Goal: Task Accomplishment & Management: Manage account settings

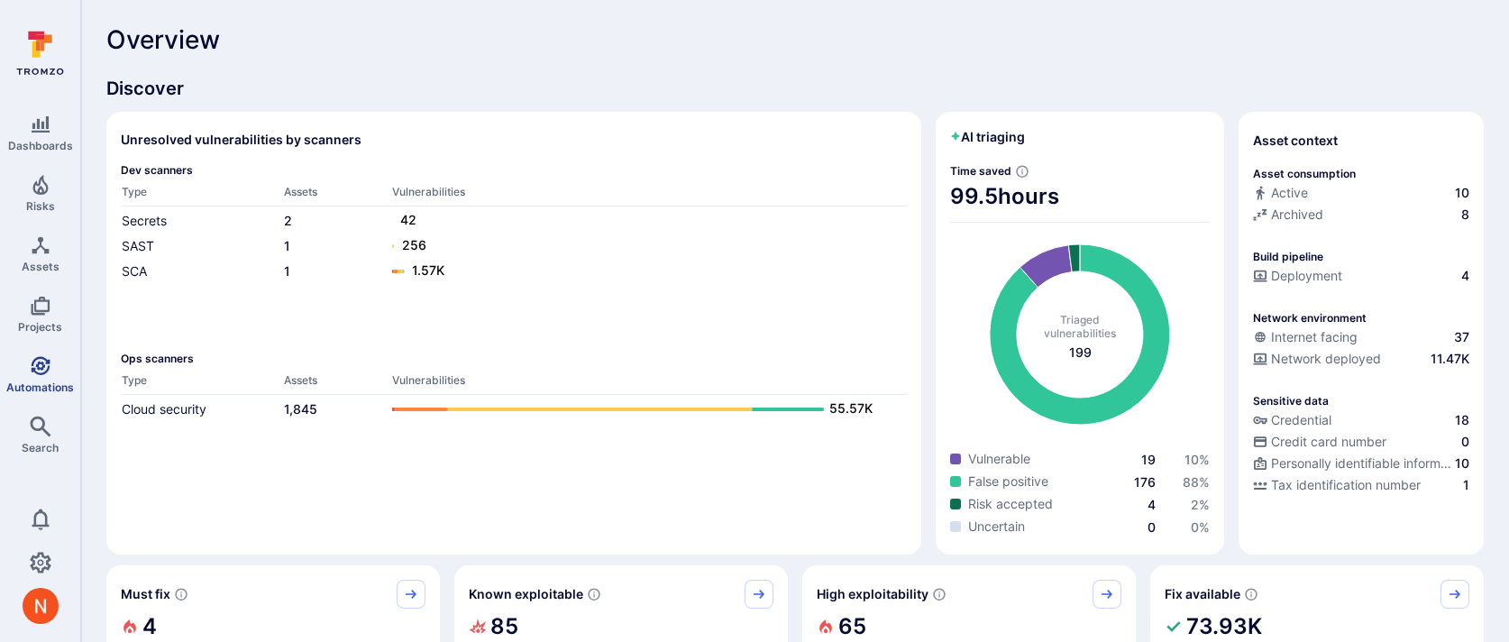
click at [41, 377] on link "Automations" at bounding box center [40, 374] width 80 height 53
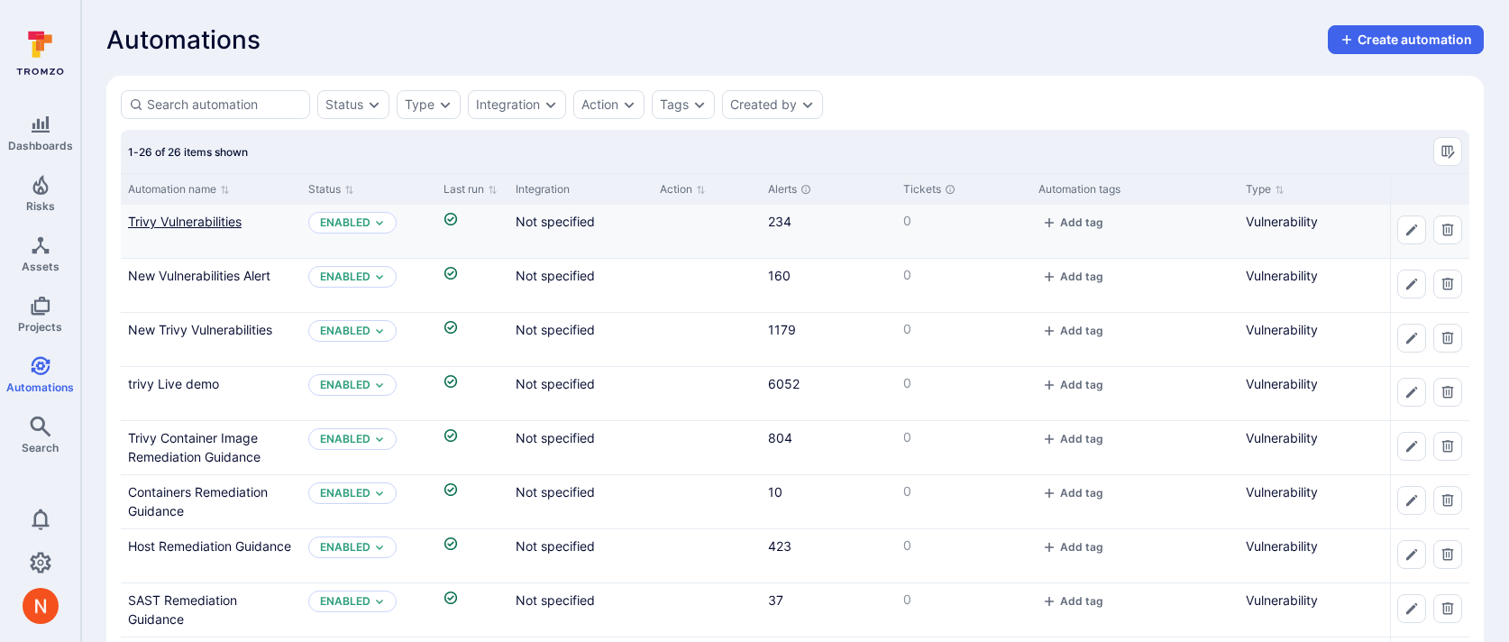
click at [201, 224] on link "Trivy Vulnerabilities" at bounding box center [185, 221] width 114 height 15
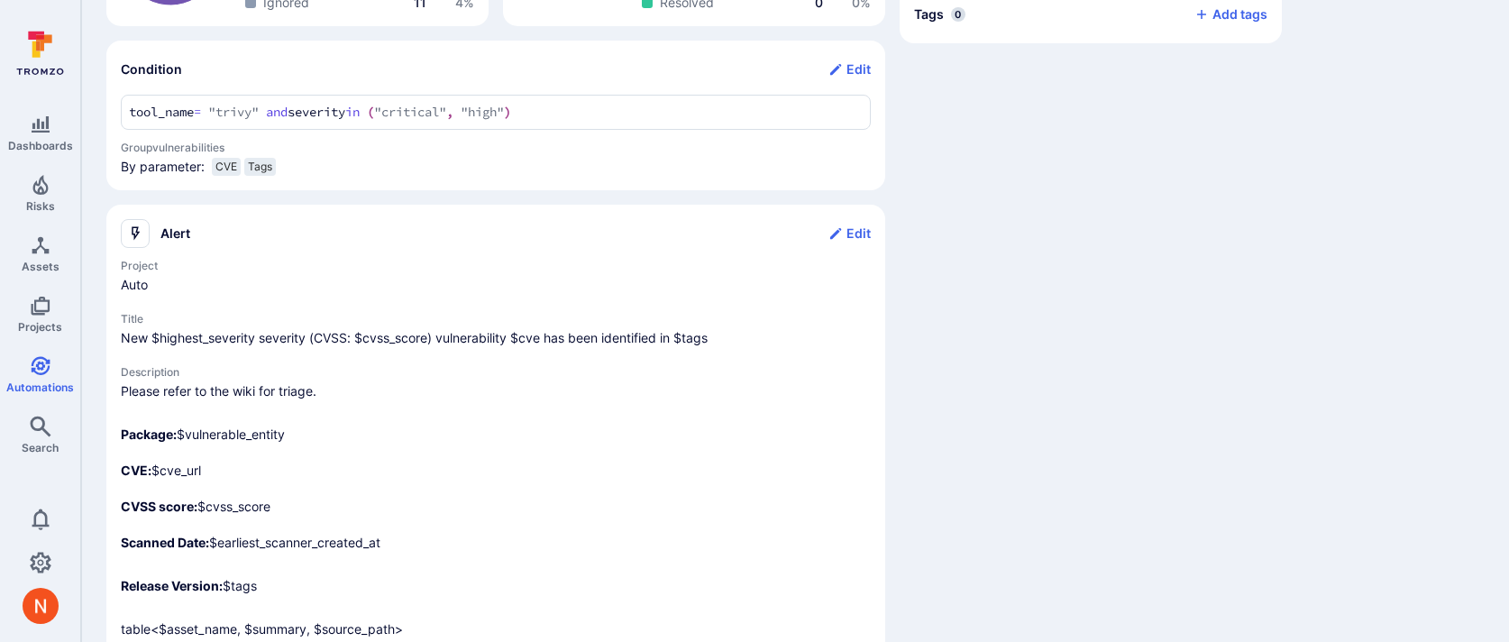
scroll to position [644, 0]
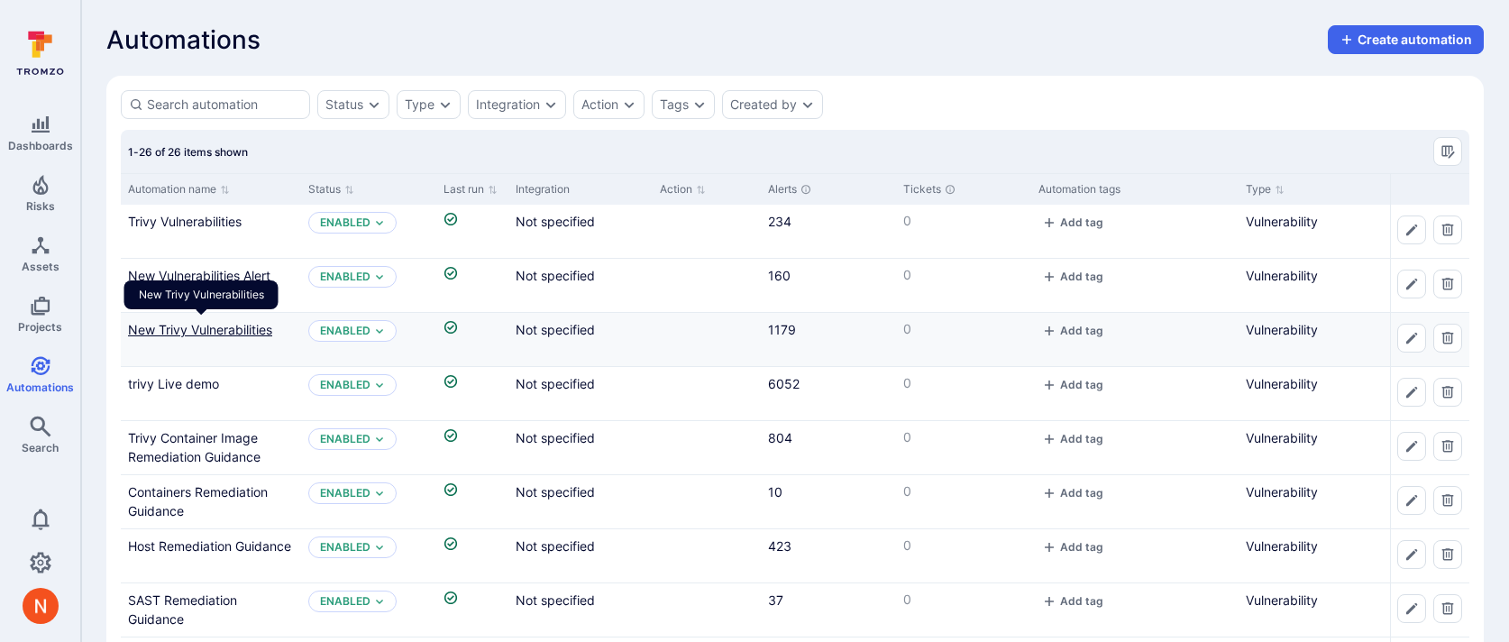
click at [223, 330] on link "New Trivy Vulnerabilities" at bounding box center [200, 329] width 144 height 15
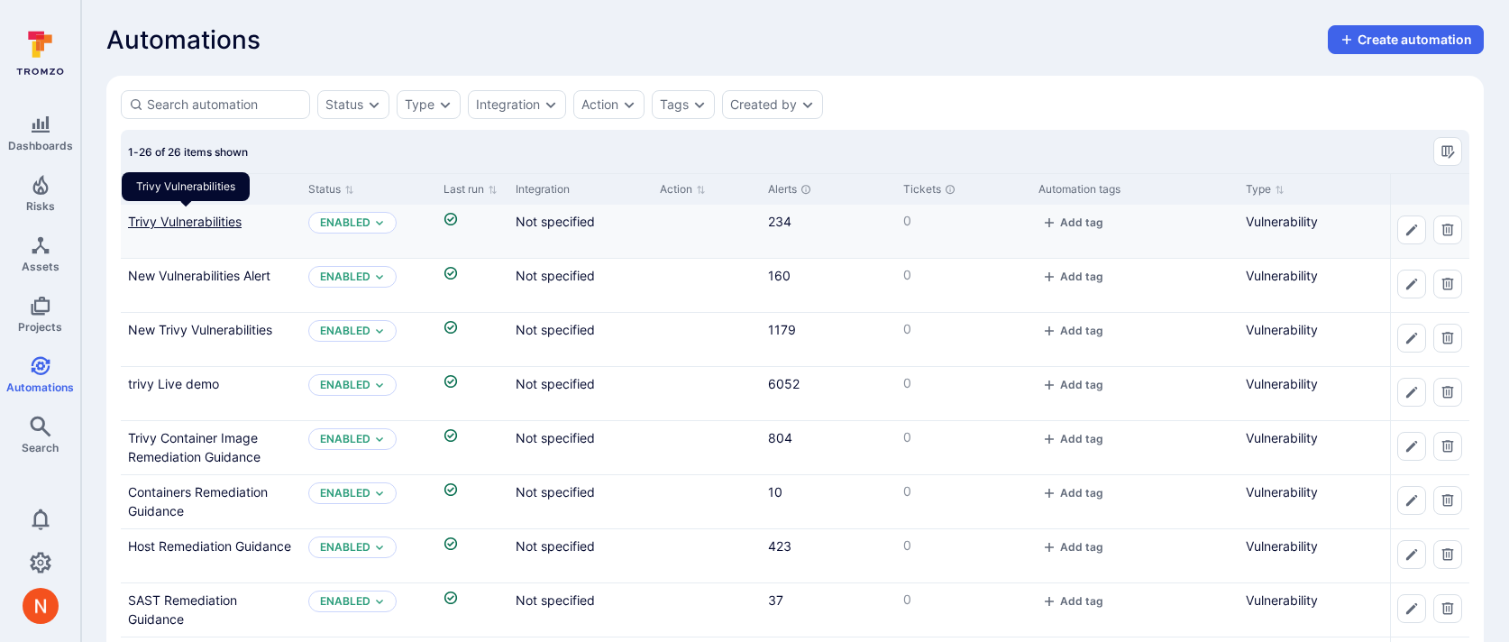
click at [160, 217] on link "Trivy Vulnerabilities" at bounding box center [185, 221] width 114 height 15
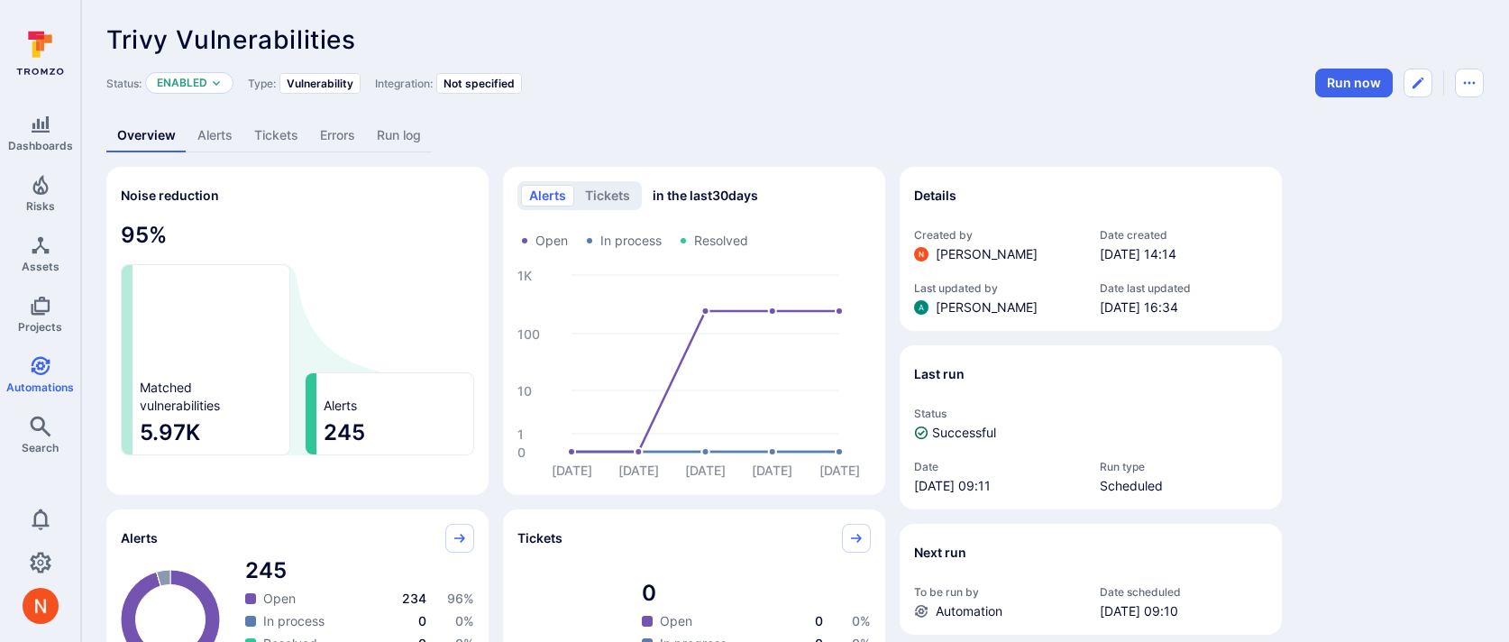
click at [224, 133] on link "Alerts" at bounding box center [215, 135] width 57 height 33
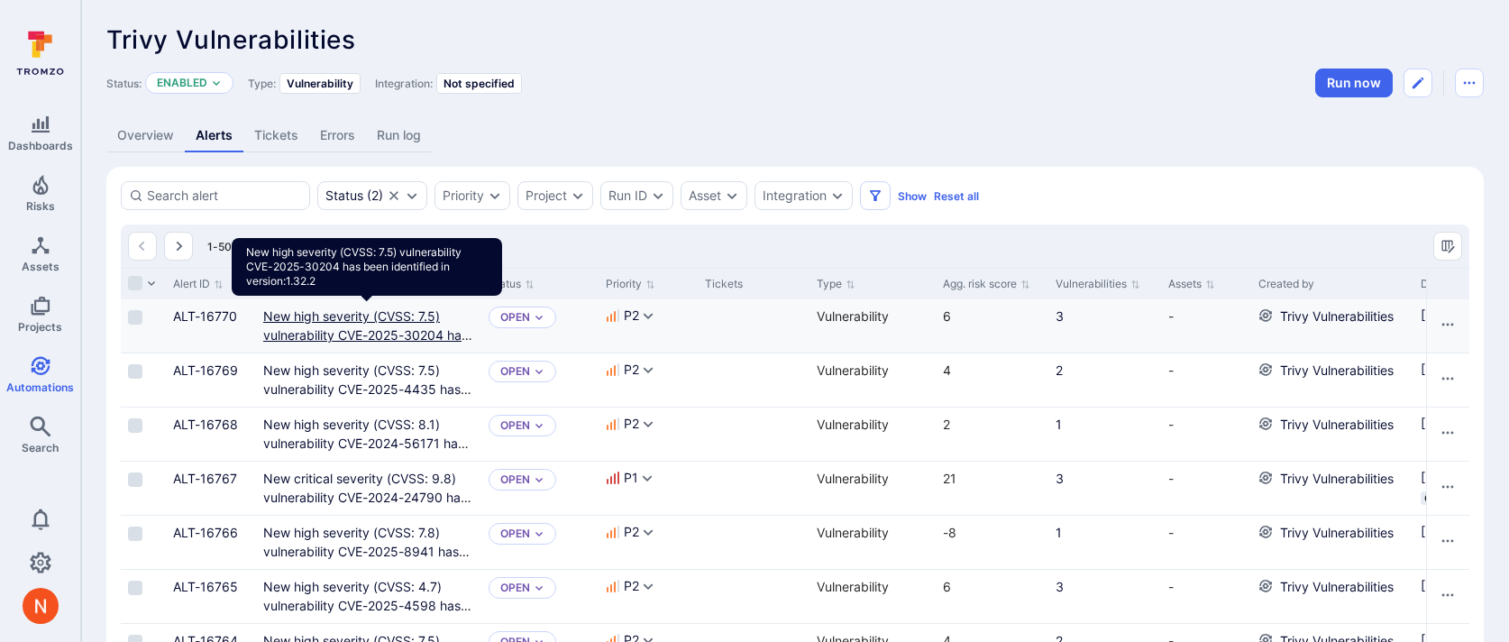
click at [306, 322] on link "New high severity (CVSS: 7.5) vulnerability CVE-2025-30204 has been identified …" at bounding box center [367, 334] width 209 height 53
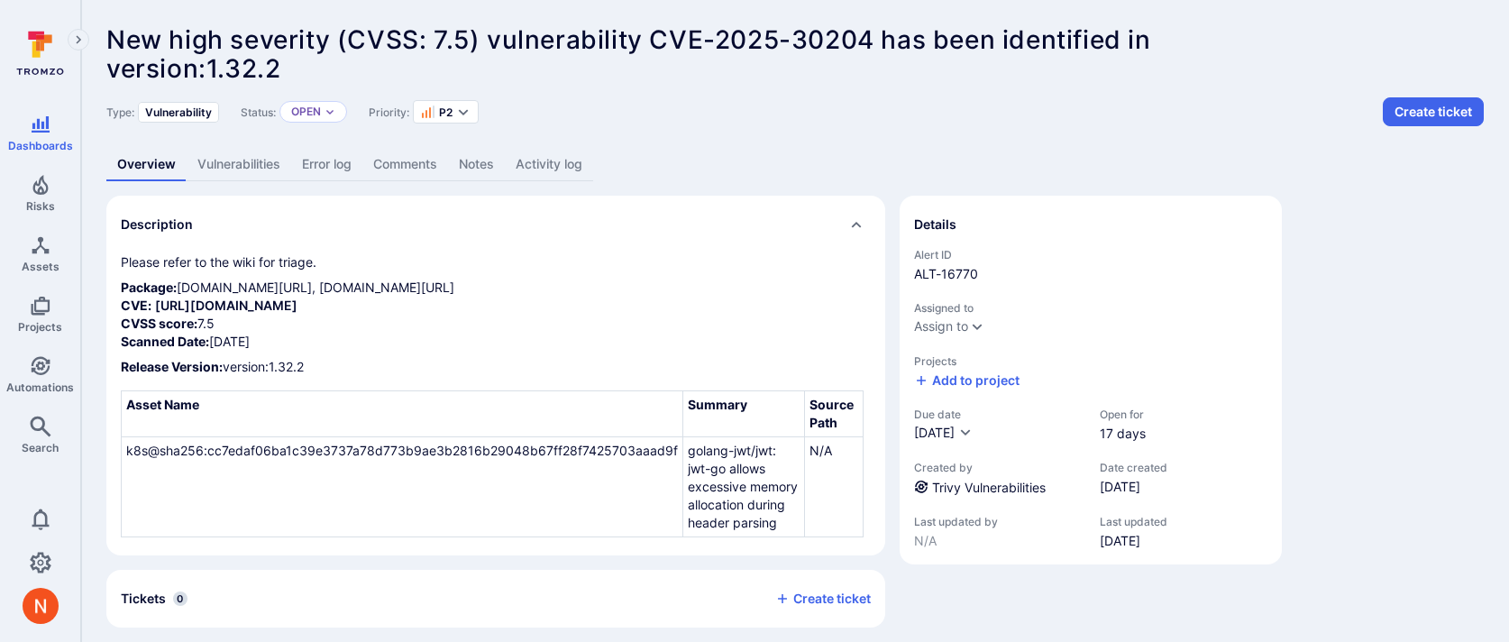
click at [250, 164] on link "Vulnerabilities" at bounding box center [239, 164] width 105 height 33
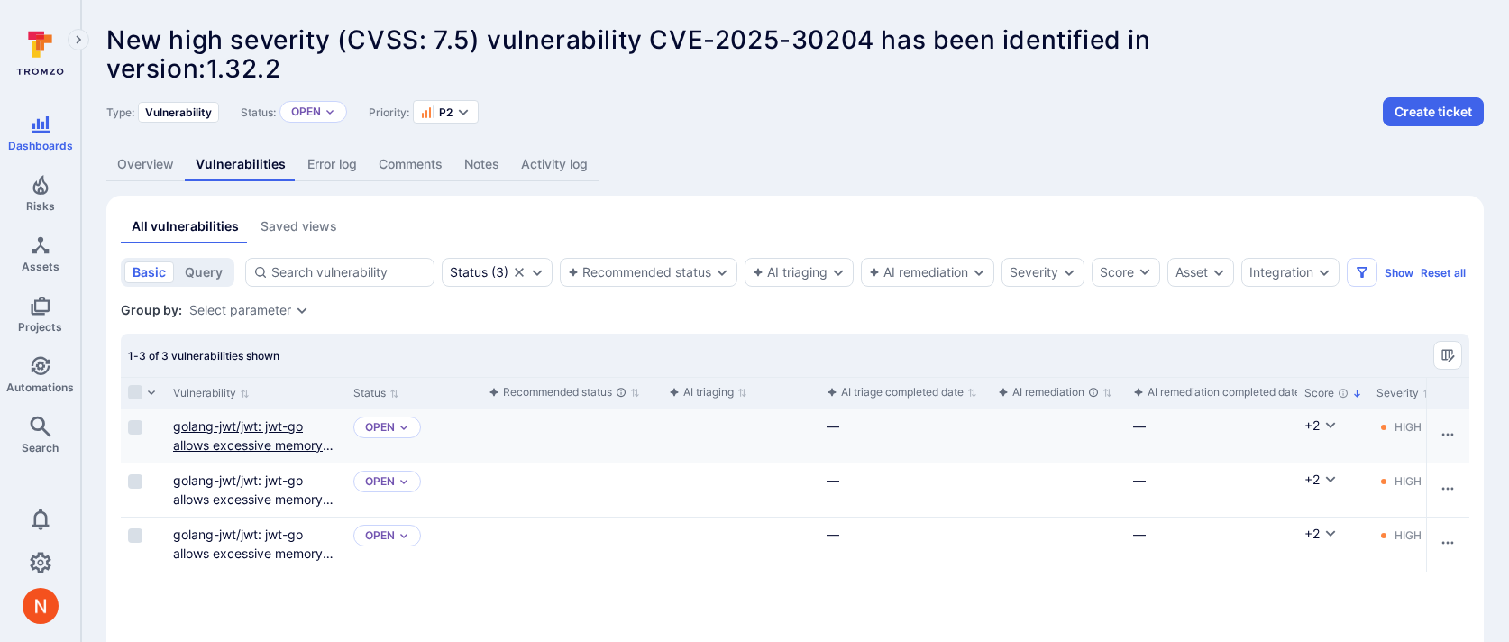
click at [288, 465] on link "golang-jwt/jwt: jwt-go allows excessive memory allocation during header parsing" at bounding box center [253, 454] width 160 height 72
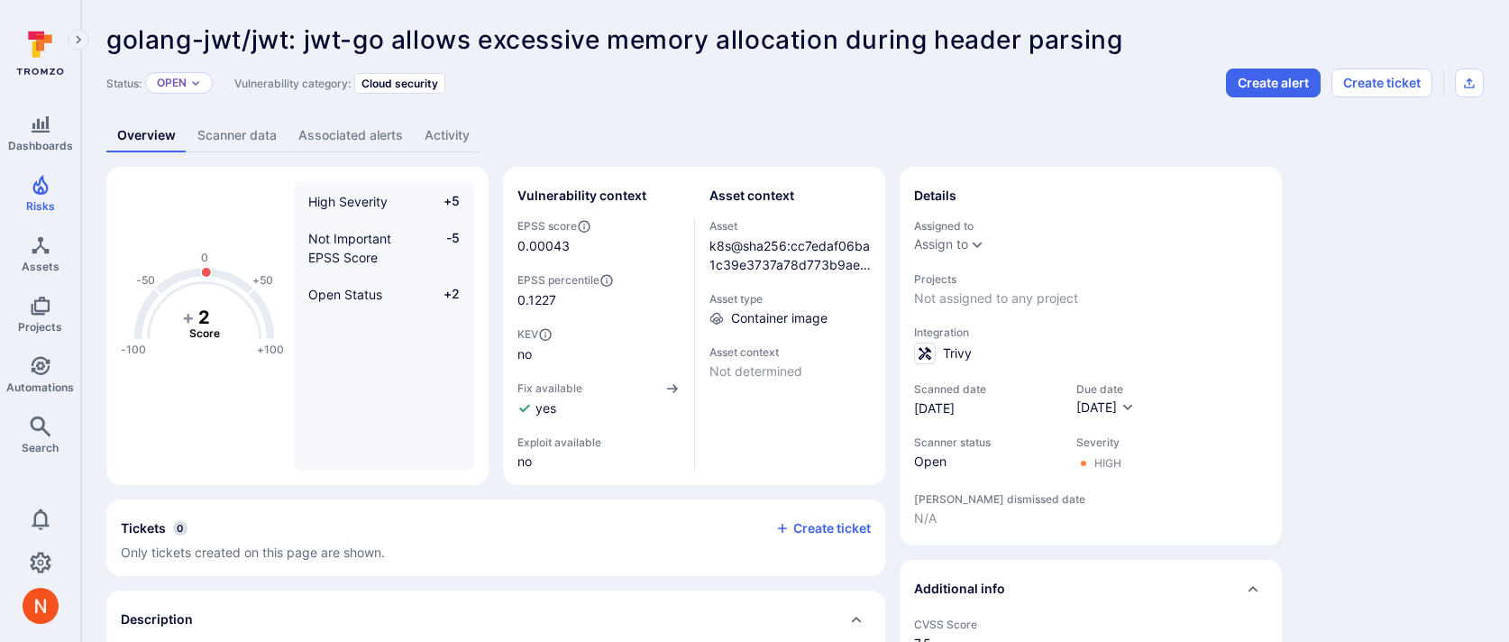
click at [252, 140] on link "Scanner data" at bounding box center [237, 135] width 101 height 33
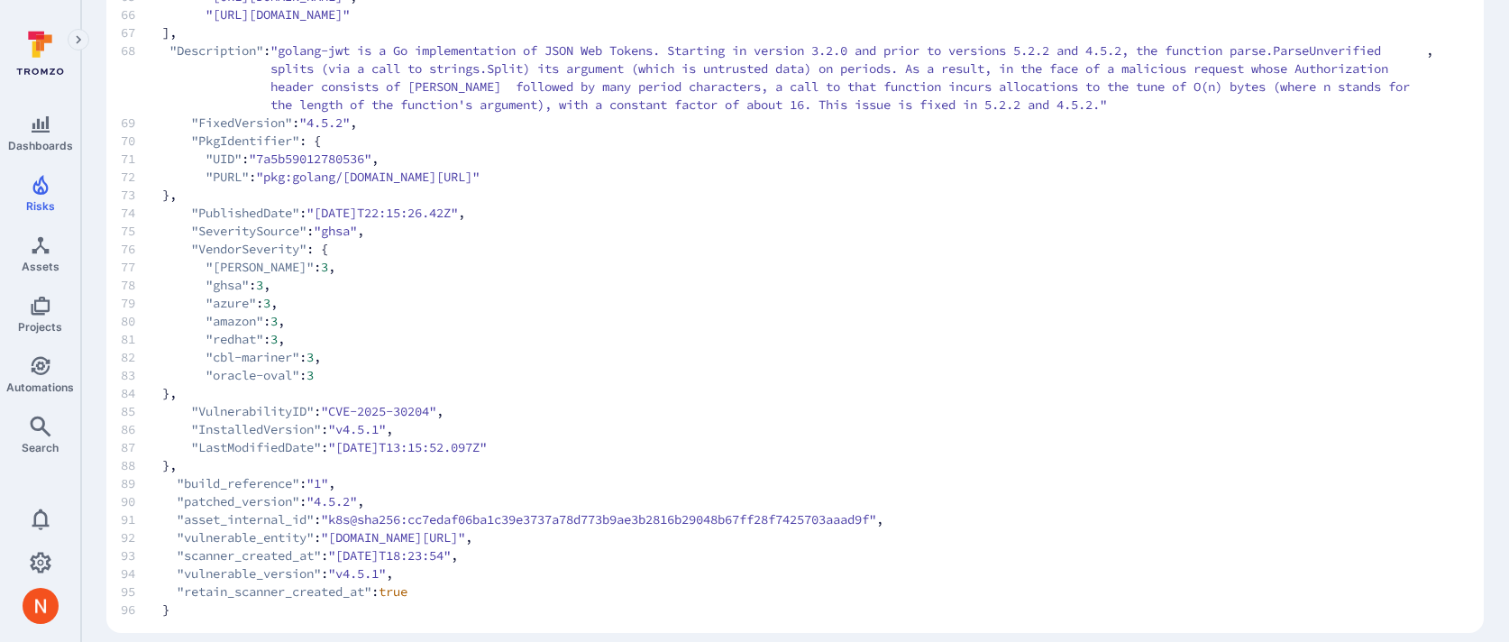
scroll to position [1418, 0]
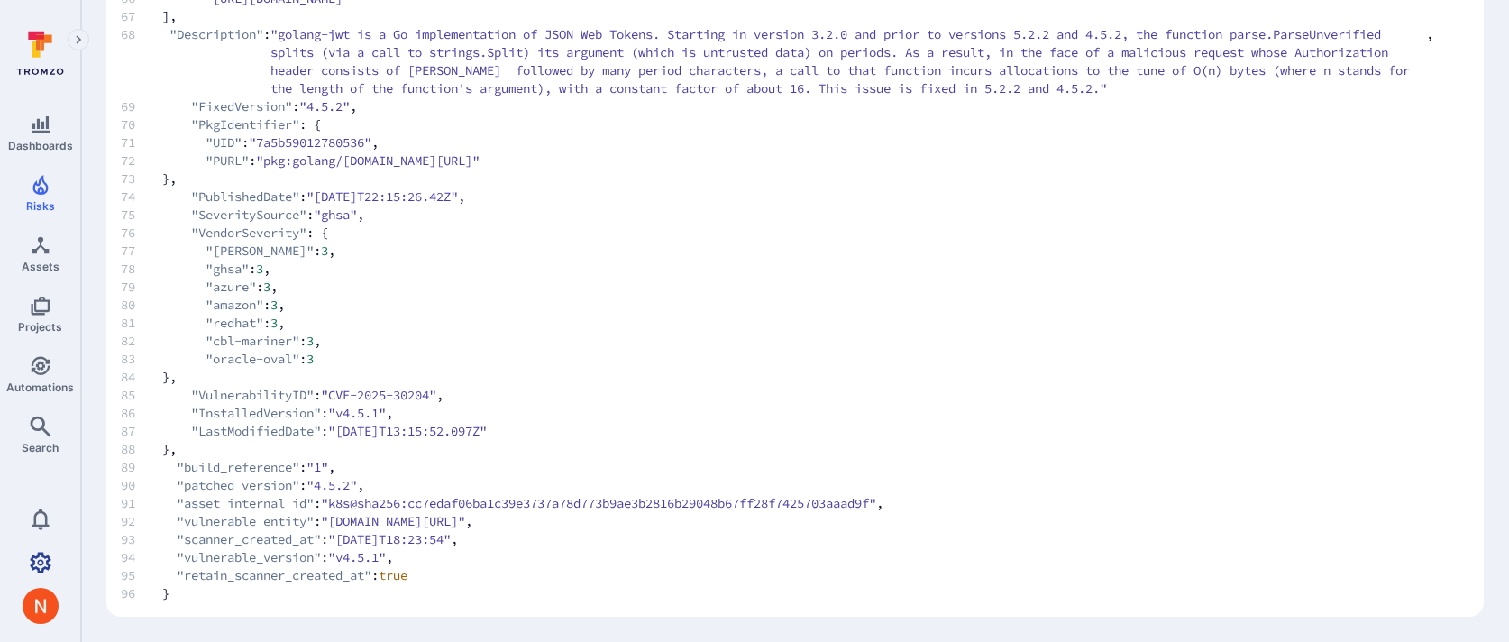
click at [40, 561] on icon "Settings" at bounding box center [41, 563] width 22 height 22
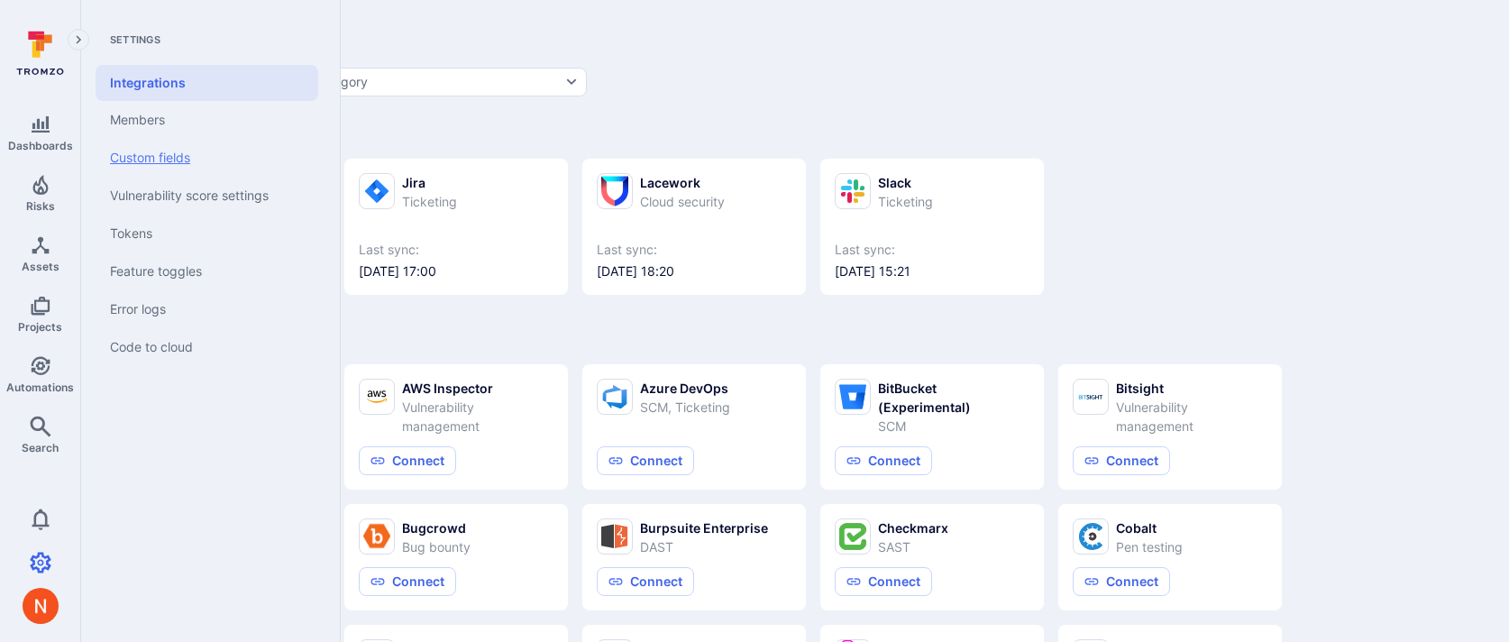
click at [160, 170] on link "Custom fields" at bounding box center [207, 158] width 223 height 38
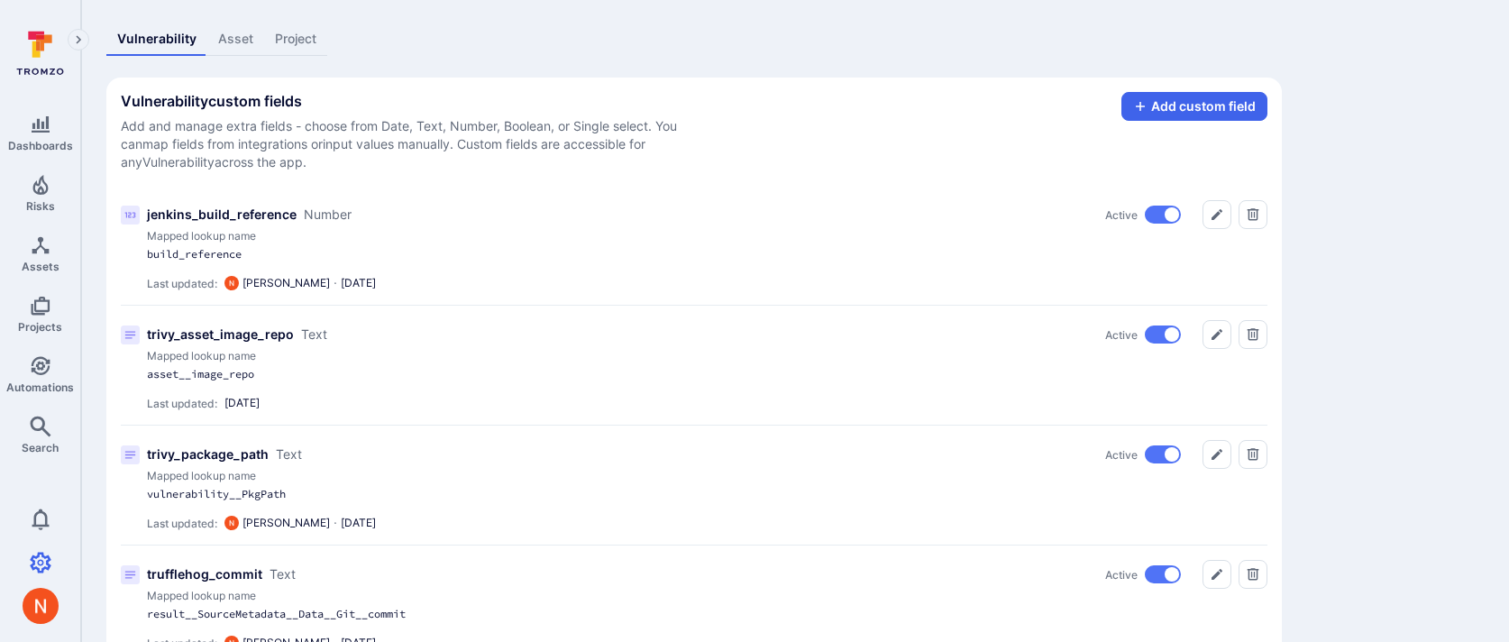
scroll to position [7, 0]
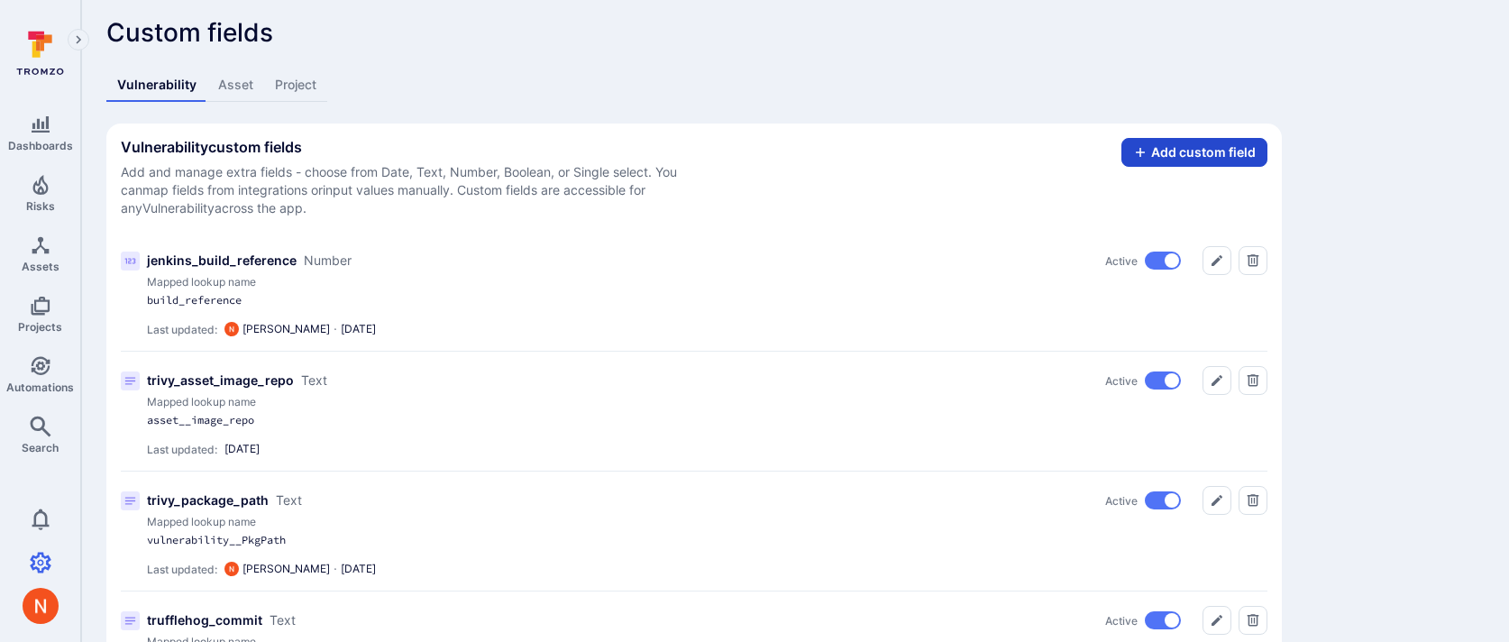
click at [1147, 141] on button "Add custom field" at bounding box center [1194, 152] width 146 height 29
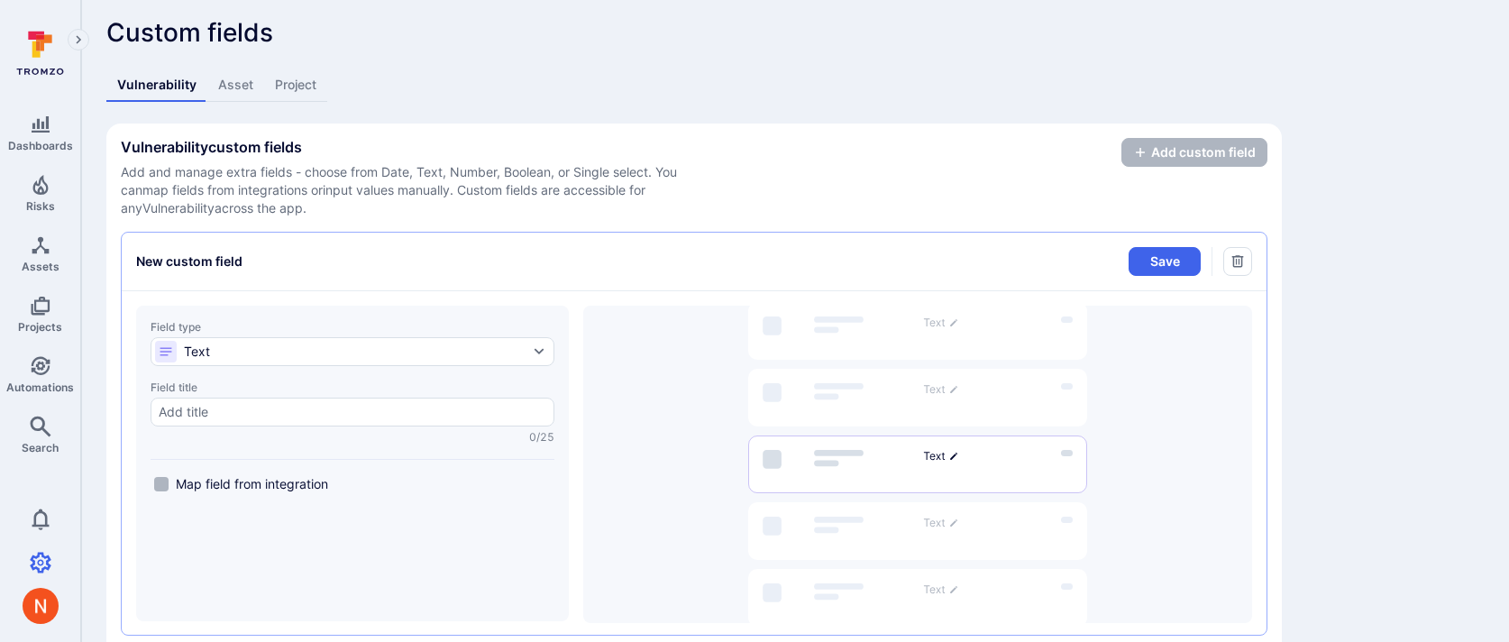
click at [224, 483] on span "Map field from integration" at bounding box center [252, 484] width 152 height 18
click at [169, 483] on input "Map field from integration" at bounding box center [161, 484] width 14 height 14
checkbox input "true"
click at [255, 416] on input "Field title 0/25" at bounding box center [353, 412] width 388 height 18
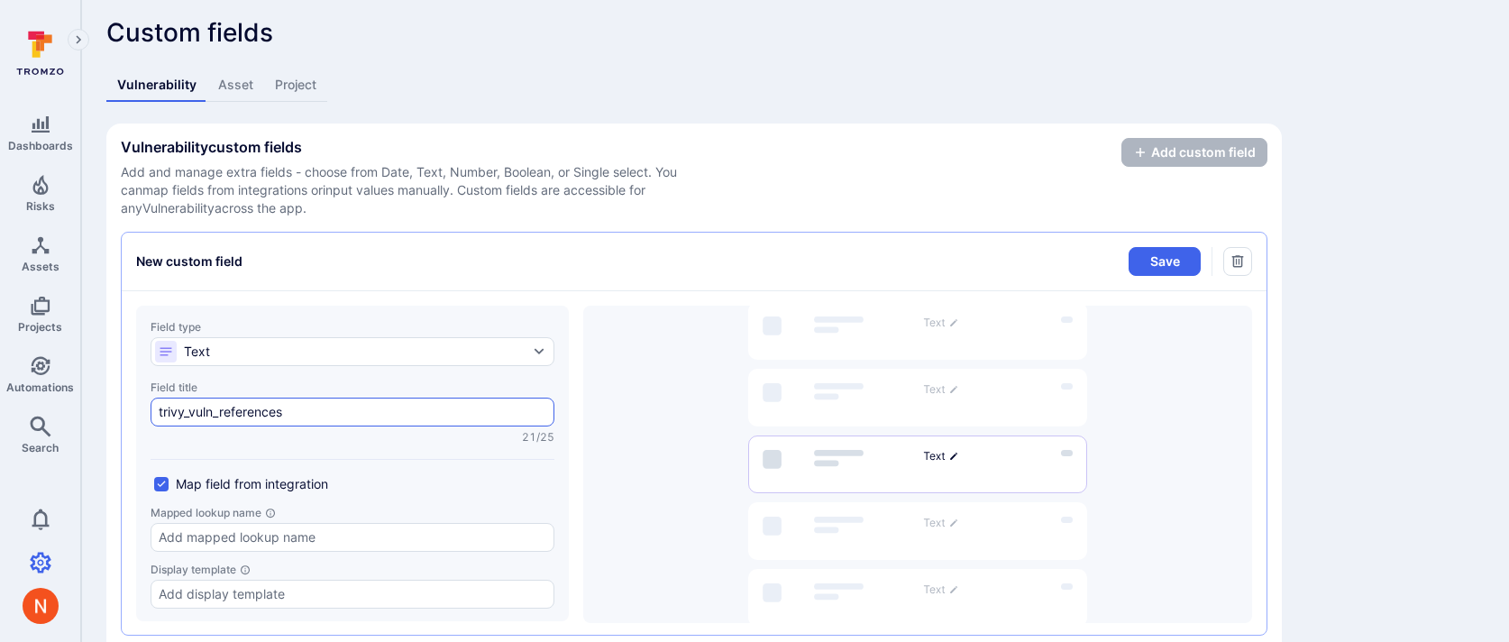
type input "trivy_vuln_references"
click at [199, 542] on input "Mapped lookup name" at bounding box center [353, 537] width 388 height 18
type input "vulnerability__Referencse"
click at [1171, 267] on button "Save" at bounding box center [1165, 261] width 72 height 29
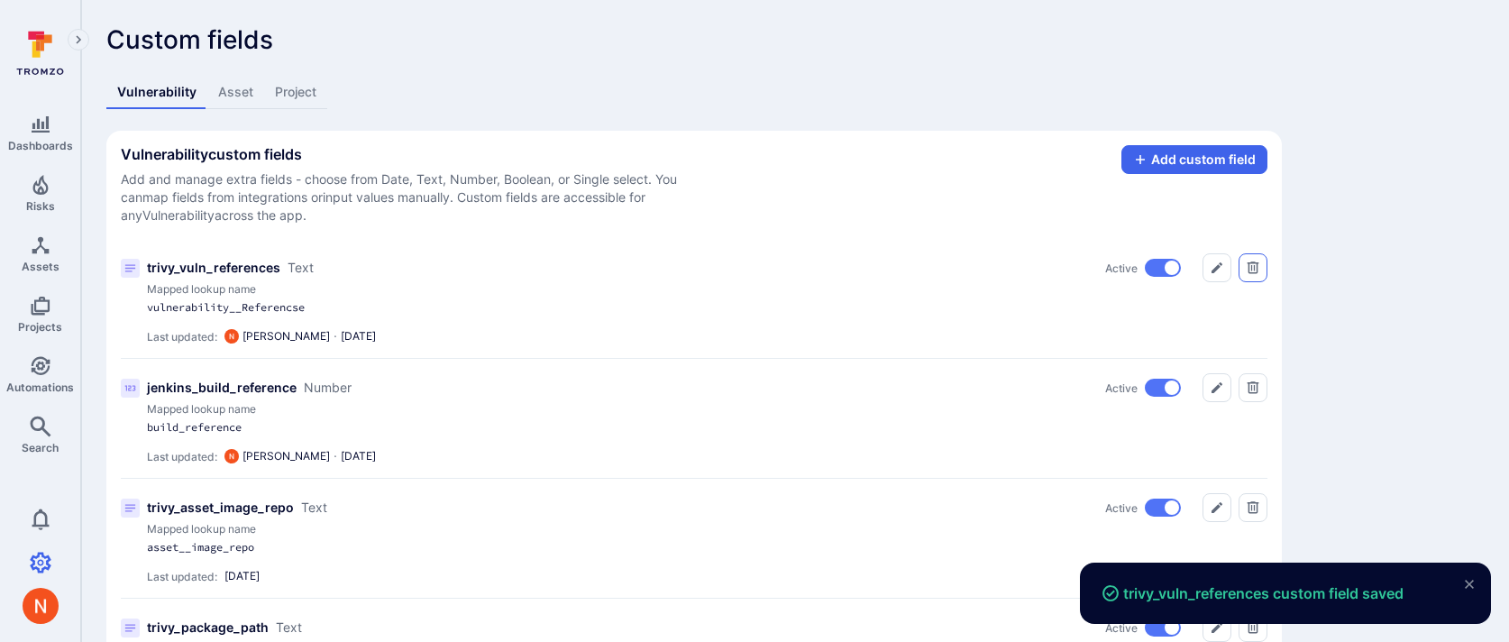
click at [1258, 269] on icon "Delete" at bounding box center [1253, 268] width 14 height 14
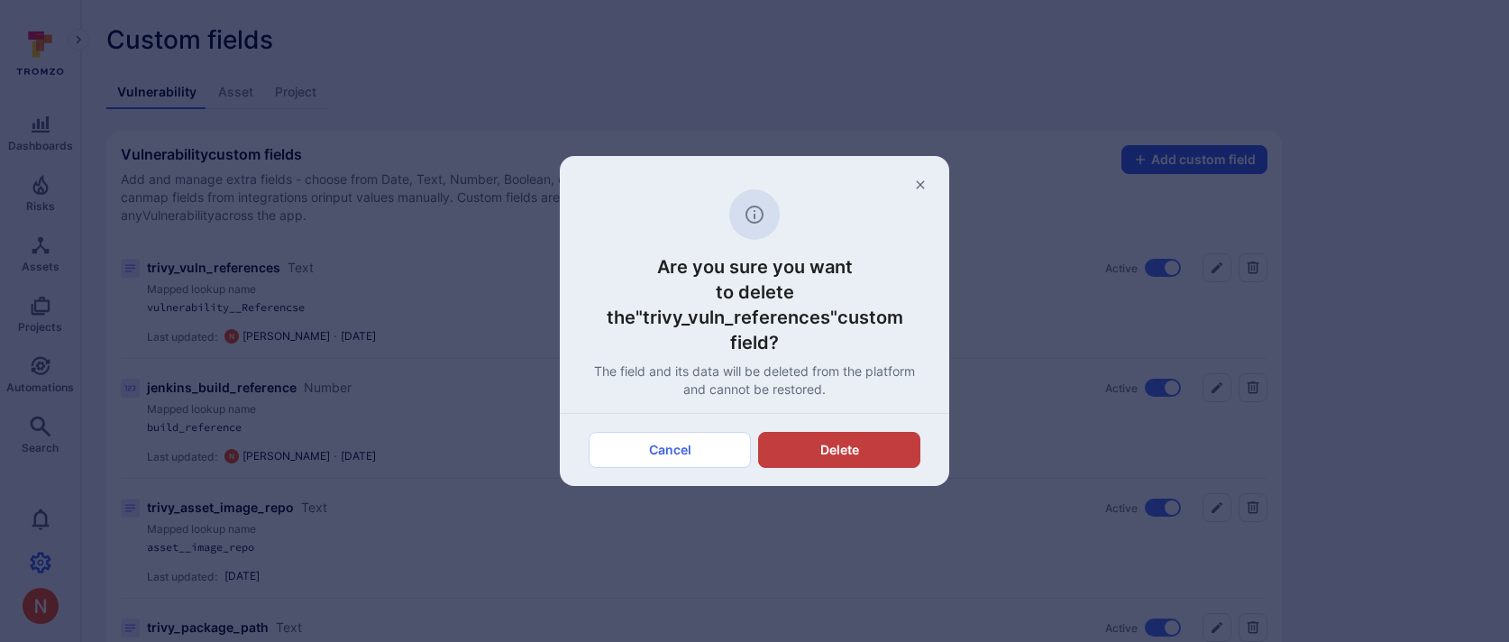
click at [844, 437] on button "Delete" at bounding box center [839, 450] width 162 height 36
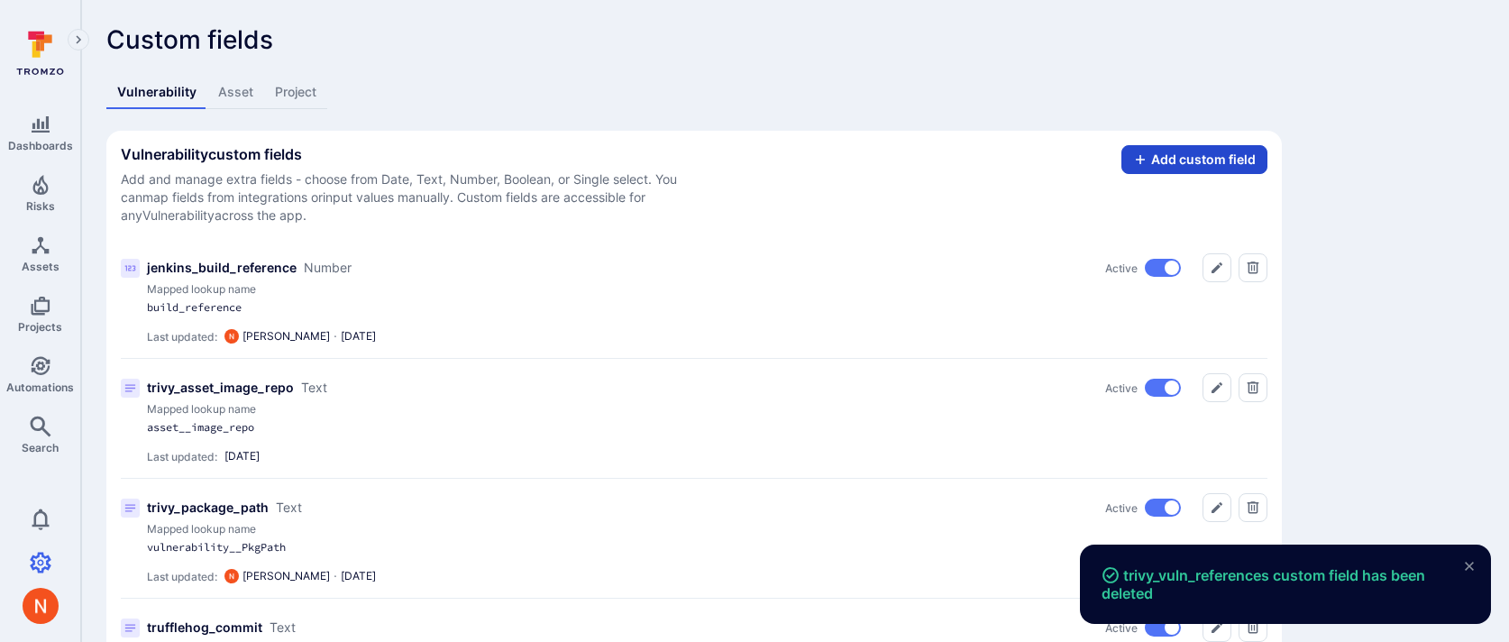
click at [1204, 160] on button "Add custom field" at bounding box center [1194, 159] width 146 height 29
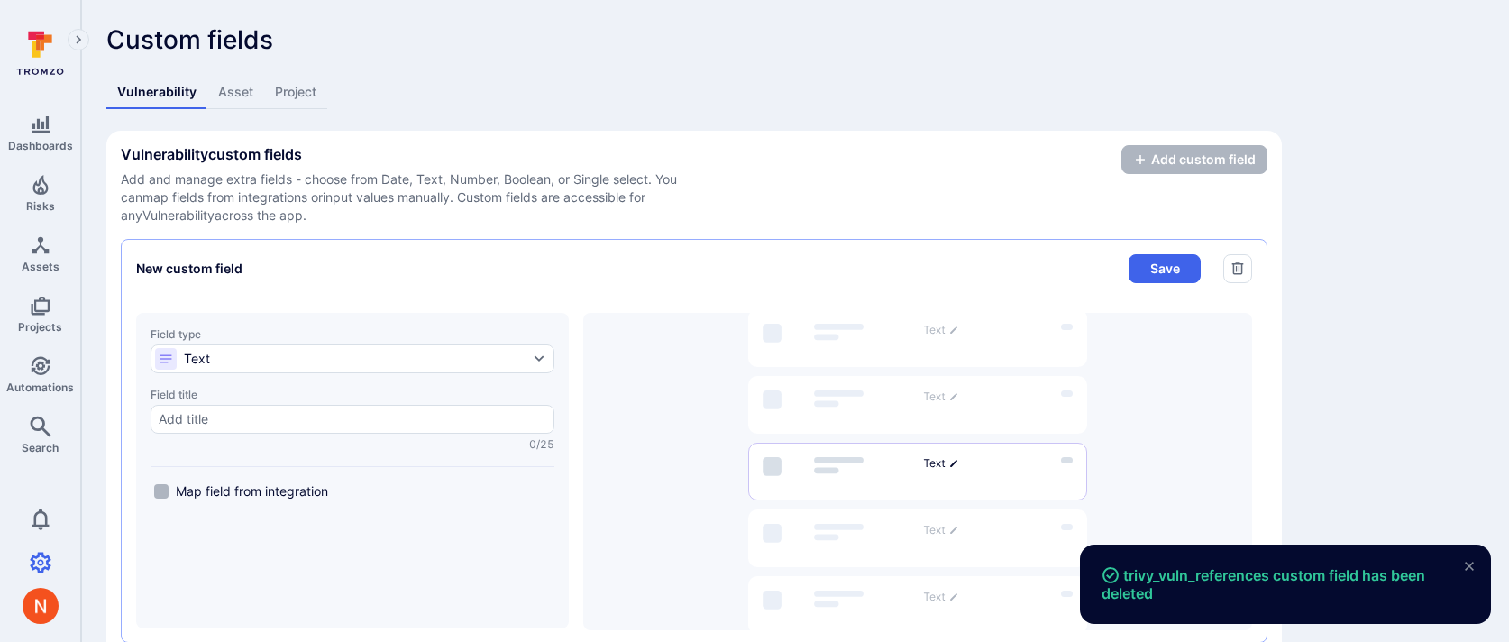
click at [242, 489] on span "Map field from integration" at bounding box center [252, 491] width 152 height 18
click at [169, 489] on input "Map field from integration" at bounding box center [161, 491] width 14 height 14
checkbox input "true"
click at [273, 410] on input "Field title 0/25" at bounding box center [353, 419] width 388 height 18
type input "v"
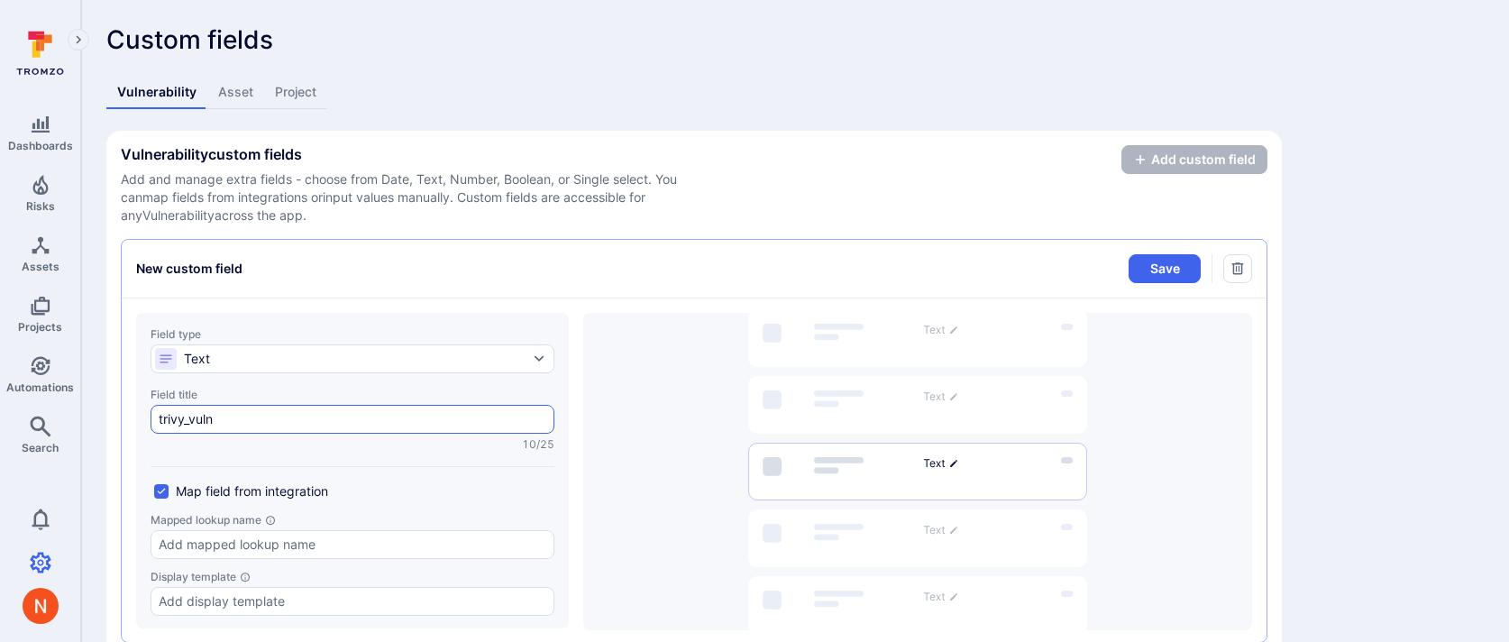
type input "trivy_vuln_references"
click at [221, 553] on div at bounding box center [353, 544] width 404 height 29
click at [221, 553] on input "Mapped lookup name" at bounding box center [353, 544] width 388 height 18
type input "vulnerability__References"
click at [1176, 267] on button "Save" at bounding box center [1165, 268] width 72 height 29
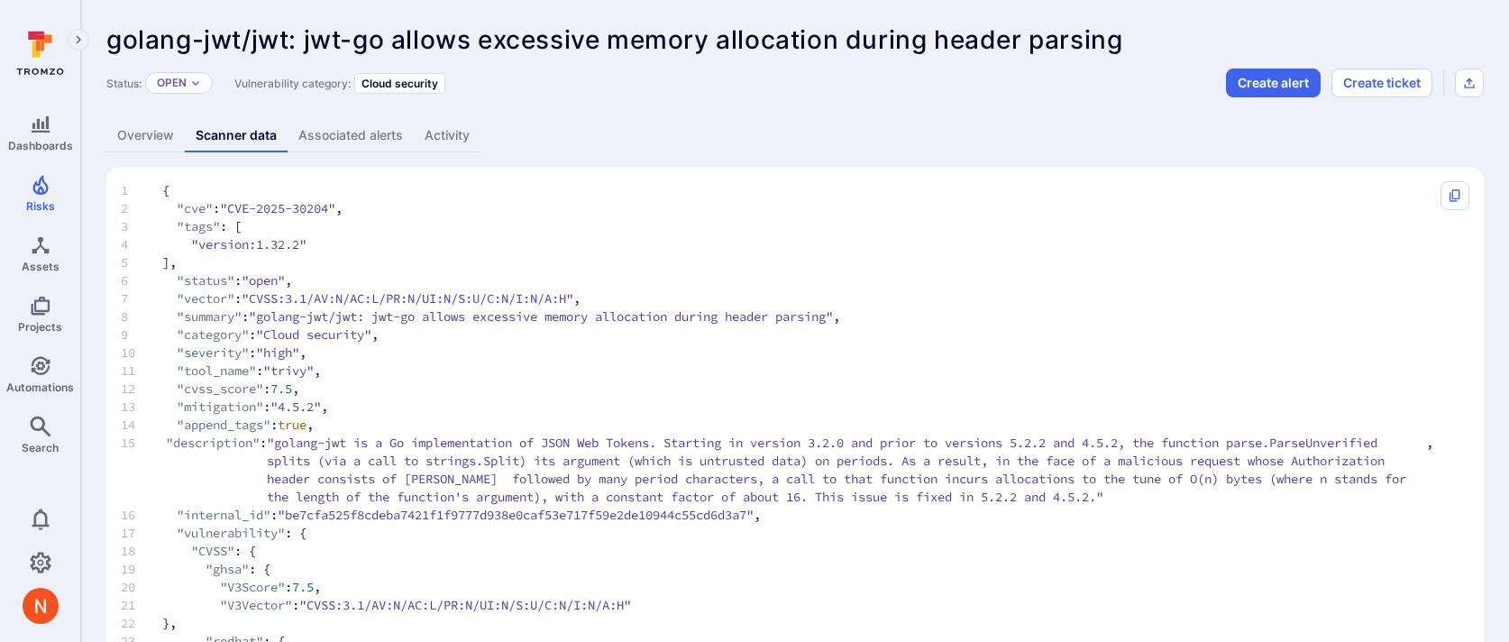
click at [154, 129] on link "Overview" at bounding box center [145, 135] width 78 height 33
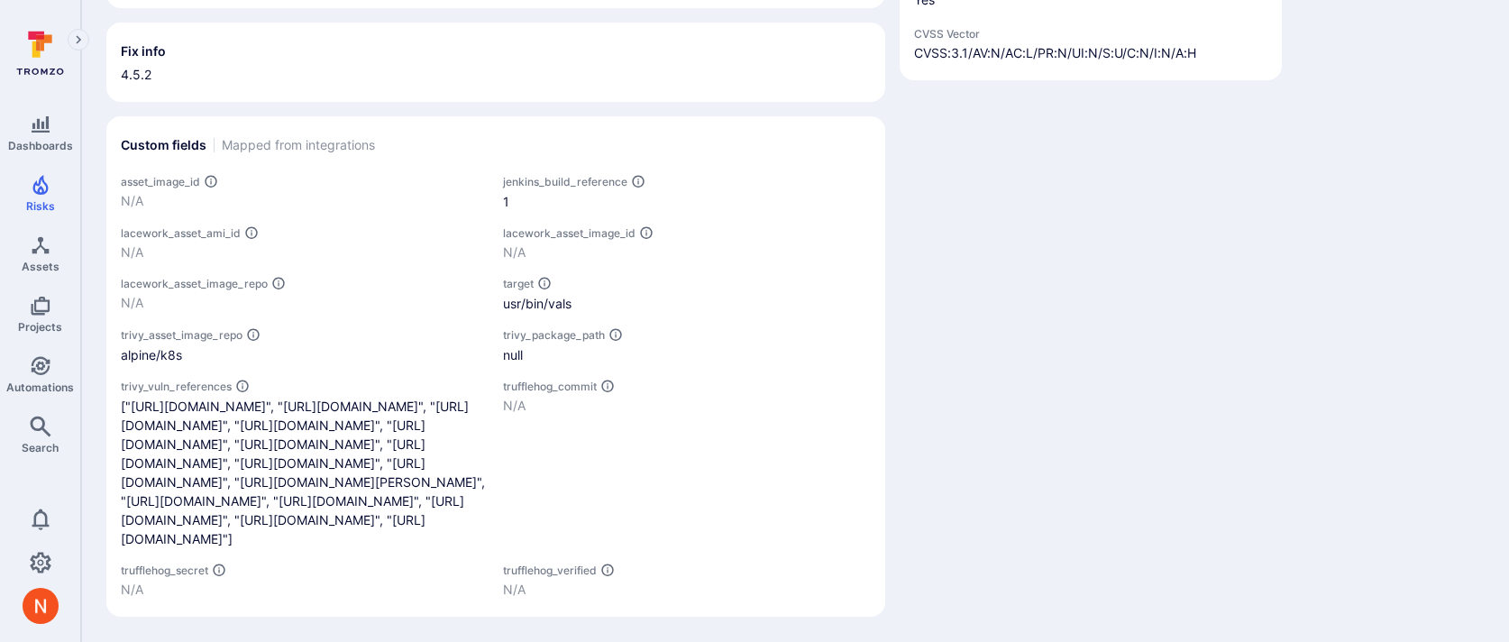
scroll to position [1064, 0]
click at [239, 379] on icon "custom fields card" at bounding box center [242, 386] width 14 height 14
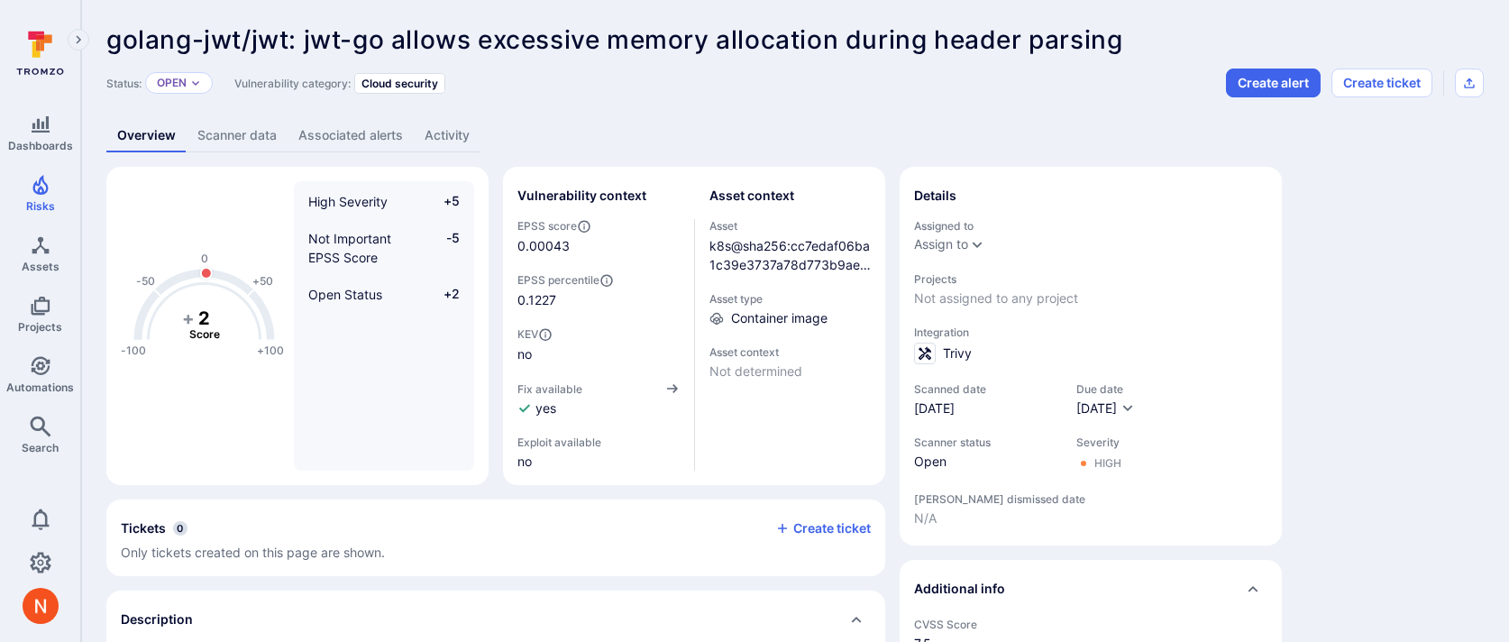
click at [242, 138] on link "Scanner data" at bounding box center [237, 135] width 101 height 33
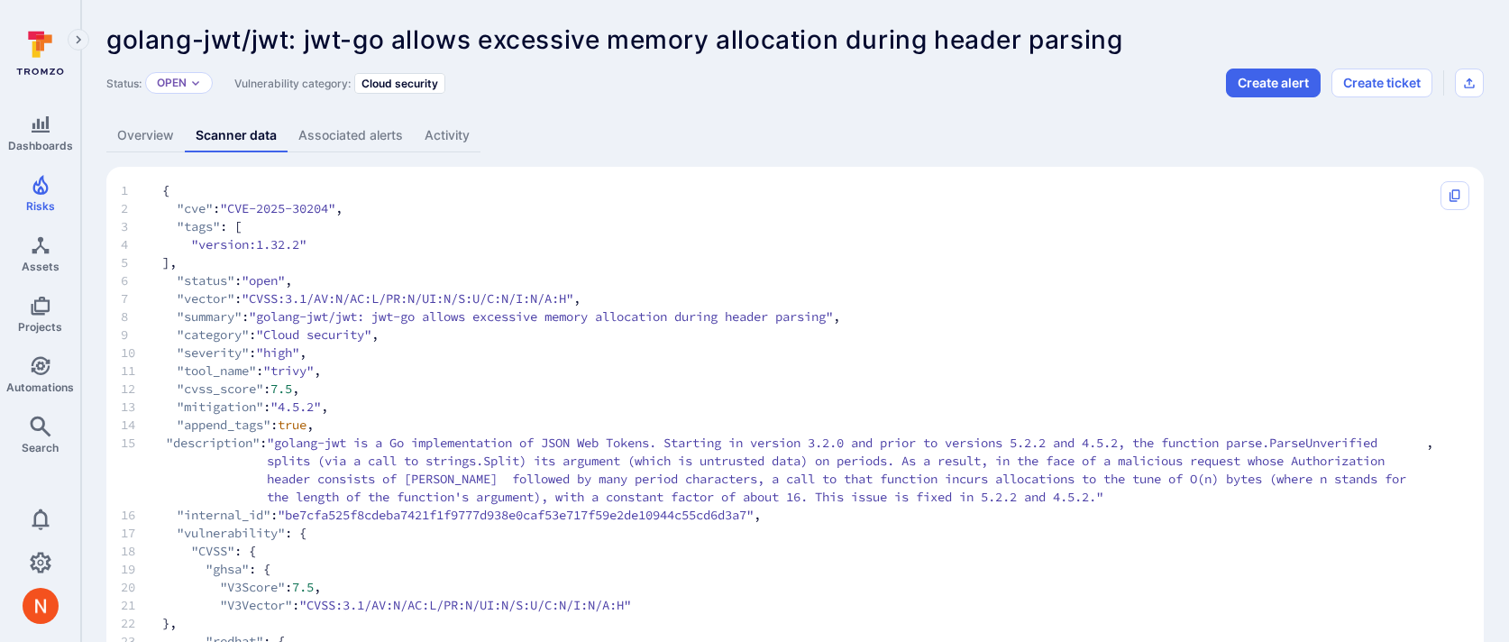
scroll to position [807, 0]
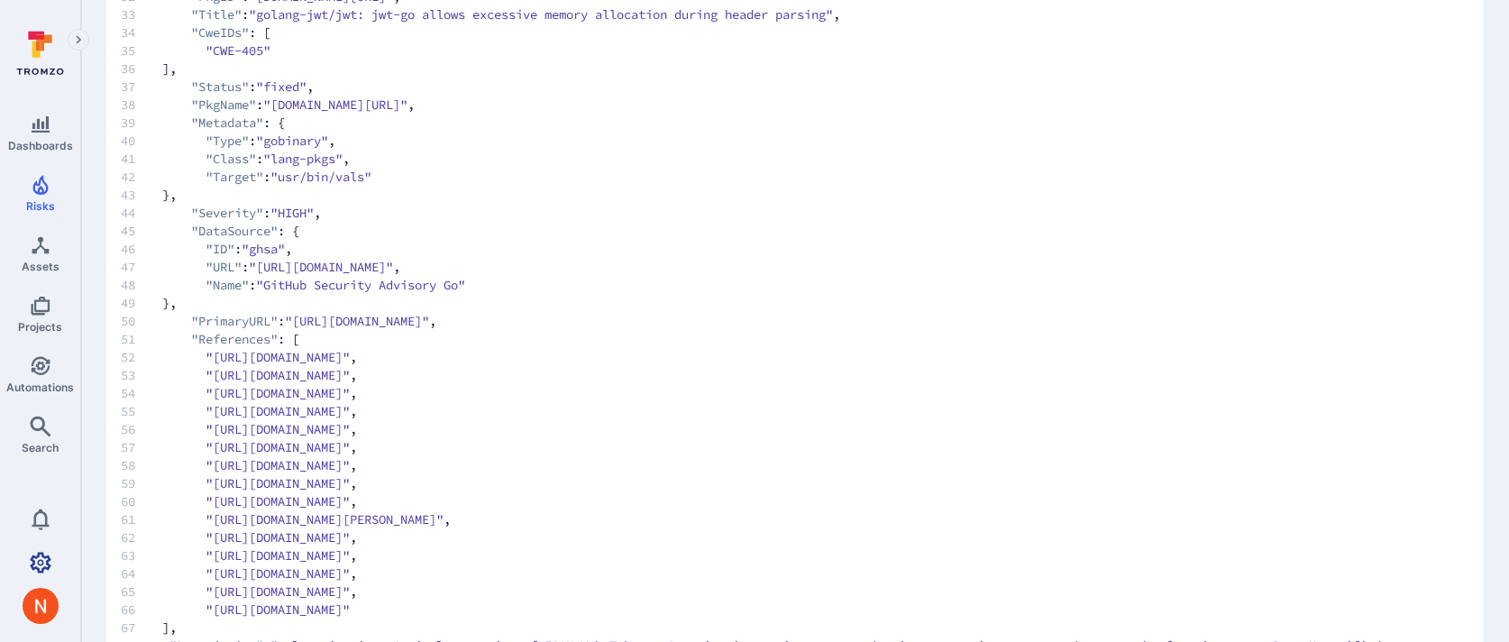
click at [33, 561] on icon "Settings" at bounding box center [41, 562] width 22 height 21
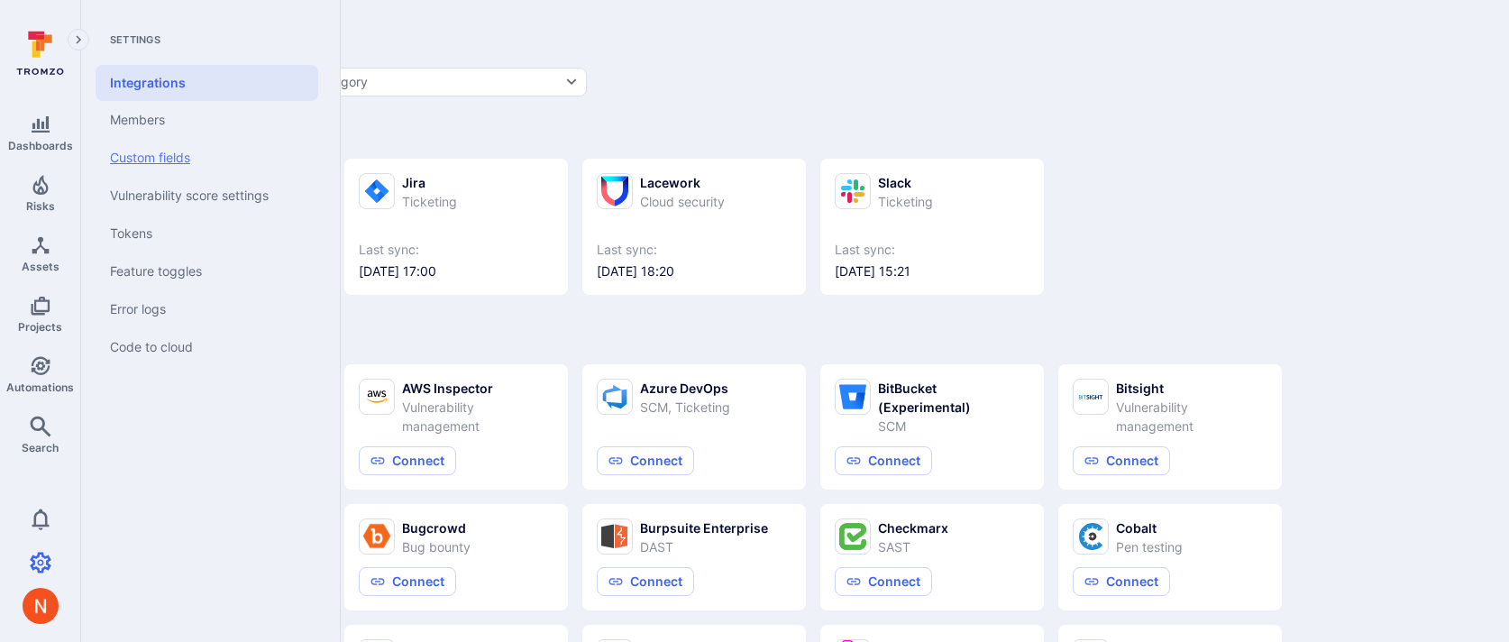
click at [198, 153] on link "Custom fields" at bounding box center [207, 158] width 223 height 38
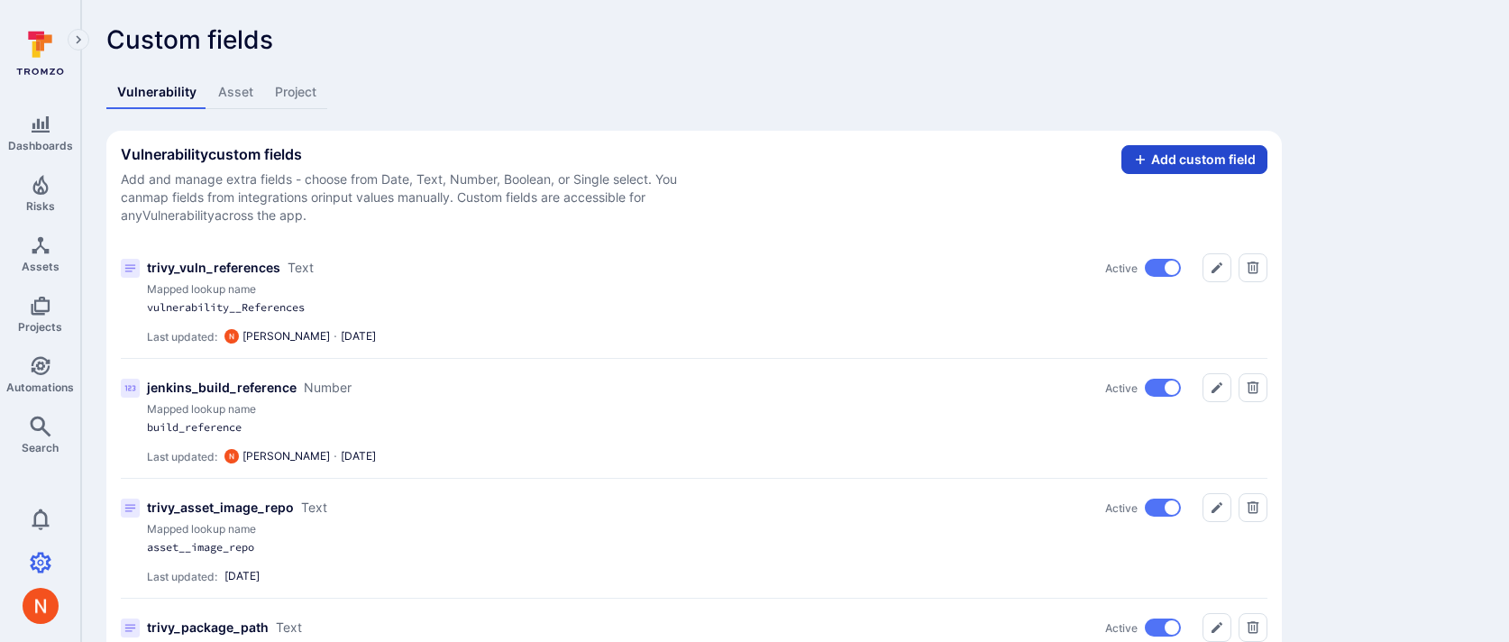
click at [1150, 160] on button "Add custom field" at bounding box center [1194, 159] width 146 height 29
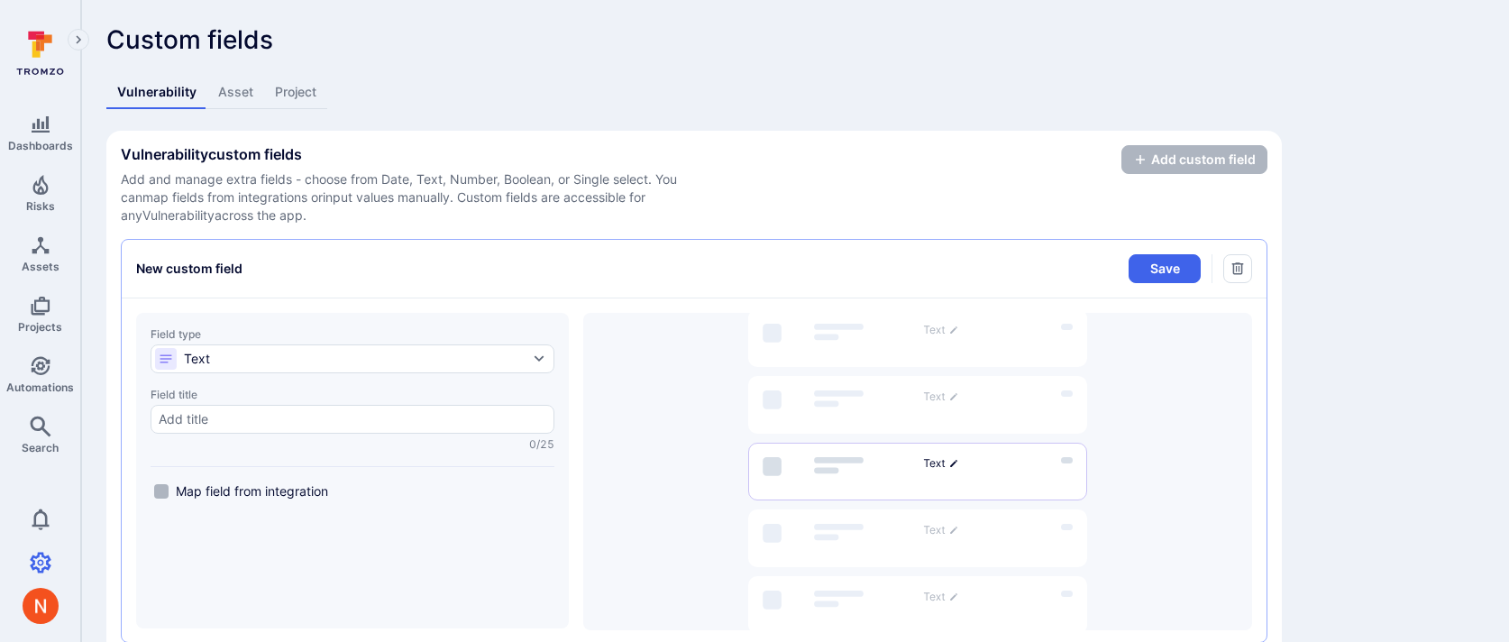
click at [279, 494] on span "Map field from integration" at bounding box center [252, 491] width 152 height 18
click at [169, 494] on input "Map field from integration" at bounding box center [161, 491] width 14 height 14
checkbox input "true"
click at [307, 415] on input "Field title 0/25" at bounding box center [353, 419] width 388 height 18
type input "trivy_vuln_primary_url"
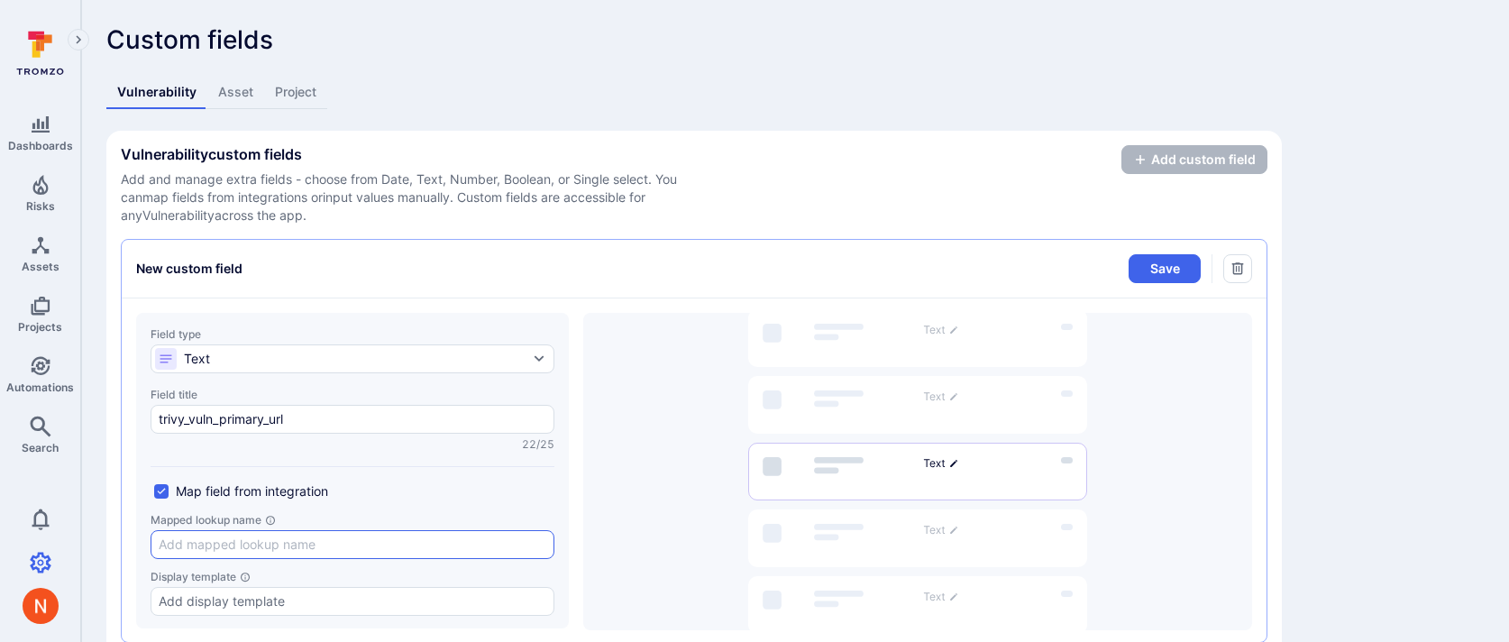
click at [252, 545] on input "Mapped lookup name" at bounding box center [353, 544] width 388 height 18
type input "vulnerability__PrimaryURL"
click at [1165, 257] on button "Save" at bounding box center [1165, 268] width 72 height 29
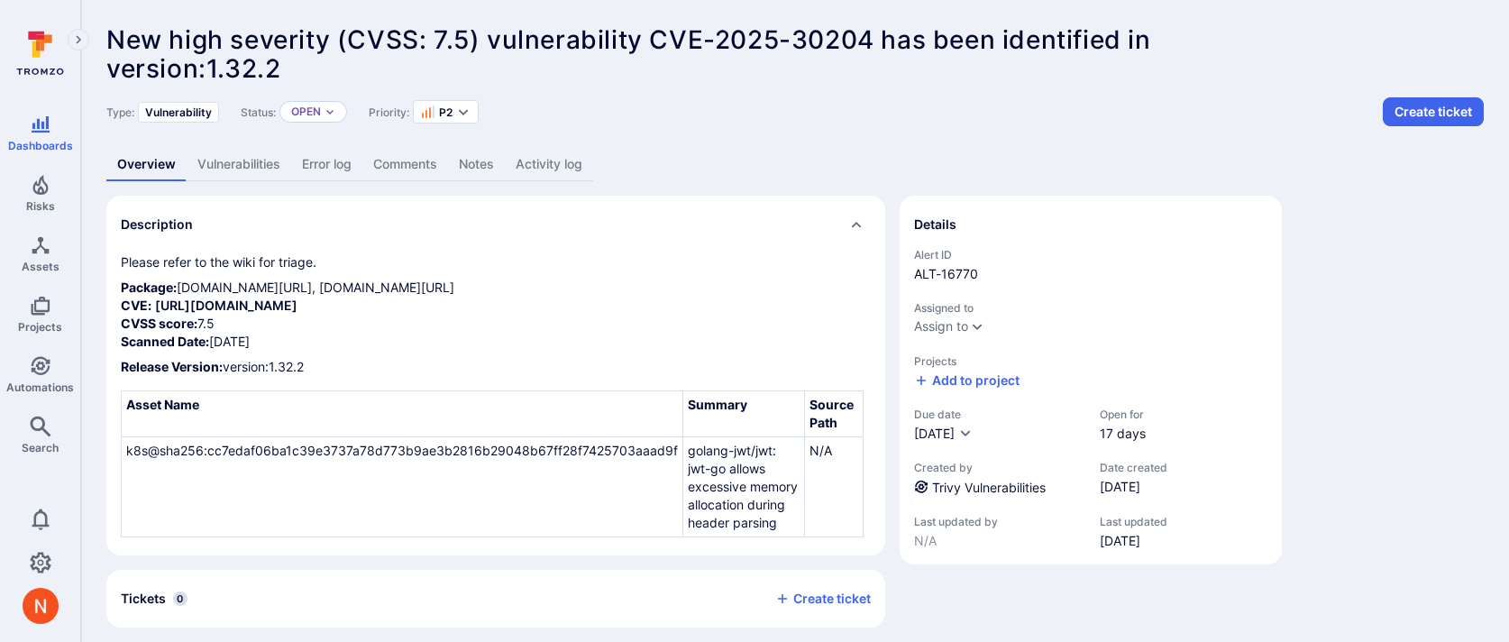
click at [290, 7] on div "New high severity (CVSS: 7.5) vulnerability CVE-2025-30204 has been identified …" at bounding box center [795, 362] width 1428 height 725
click at [252, 159] on link "Vulnerabilities" at bounding box center [239, 164] width 105 height 33
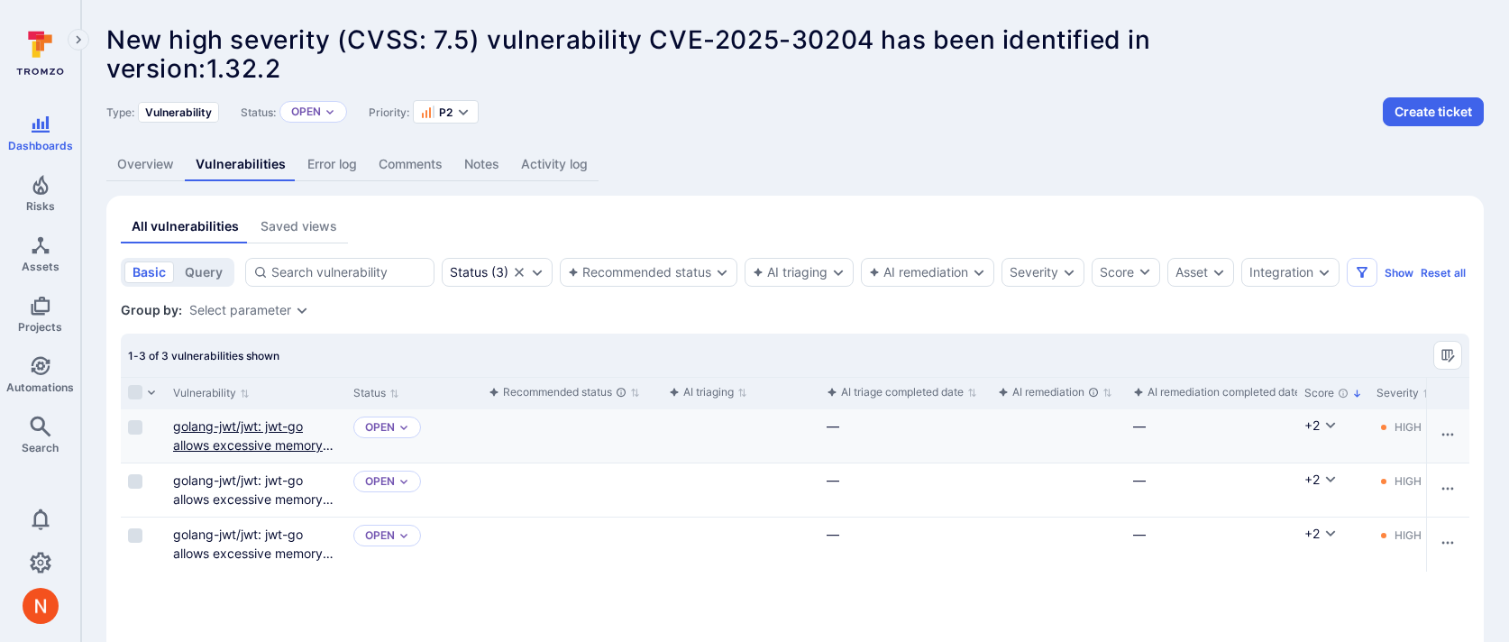
click at [228, 453] on link "golang-jwt/jwt: jwt-go allows excessive memory allocation during header parsing" at bounding box center [253, 454] width 160 height 72
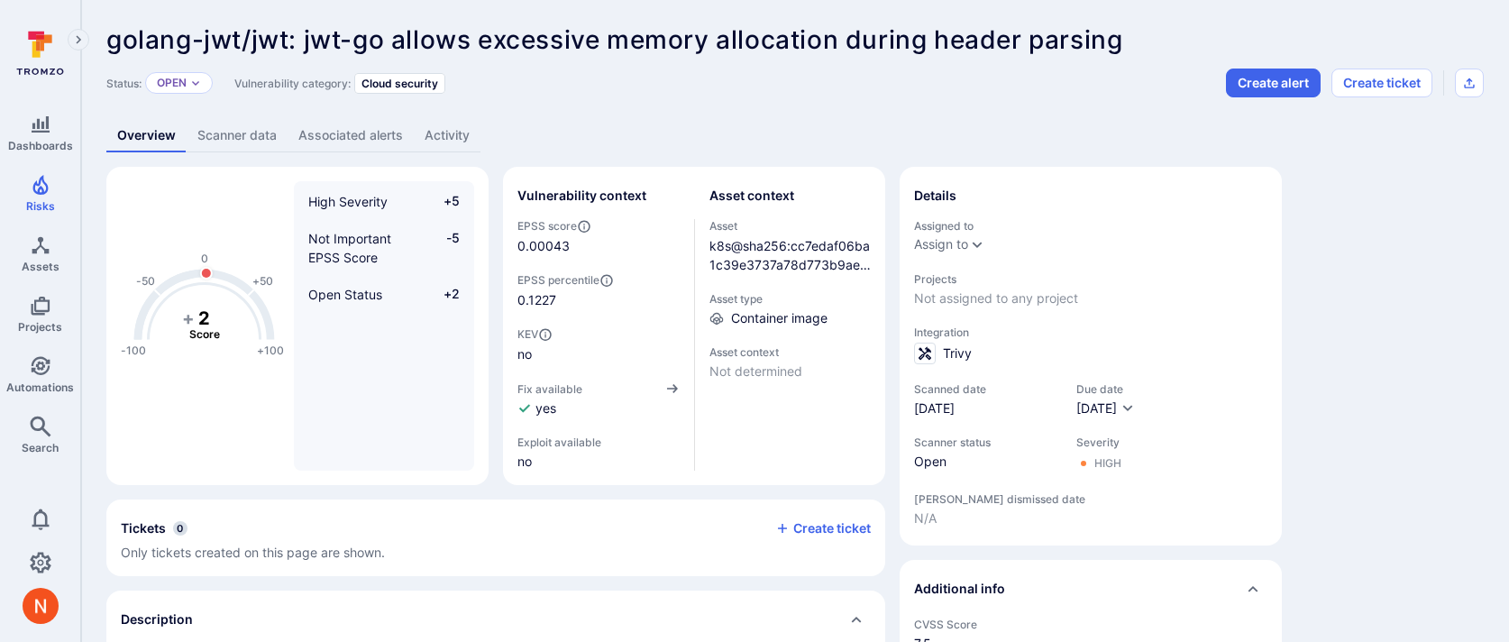
click at [218, 124] on link "Scanner data" at bounding box center [237, 135] width 101 height 33
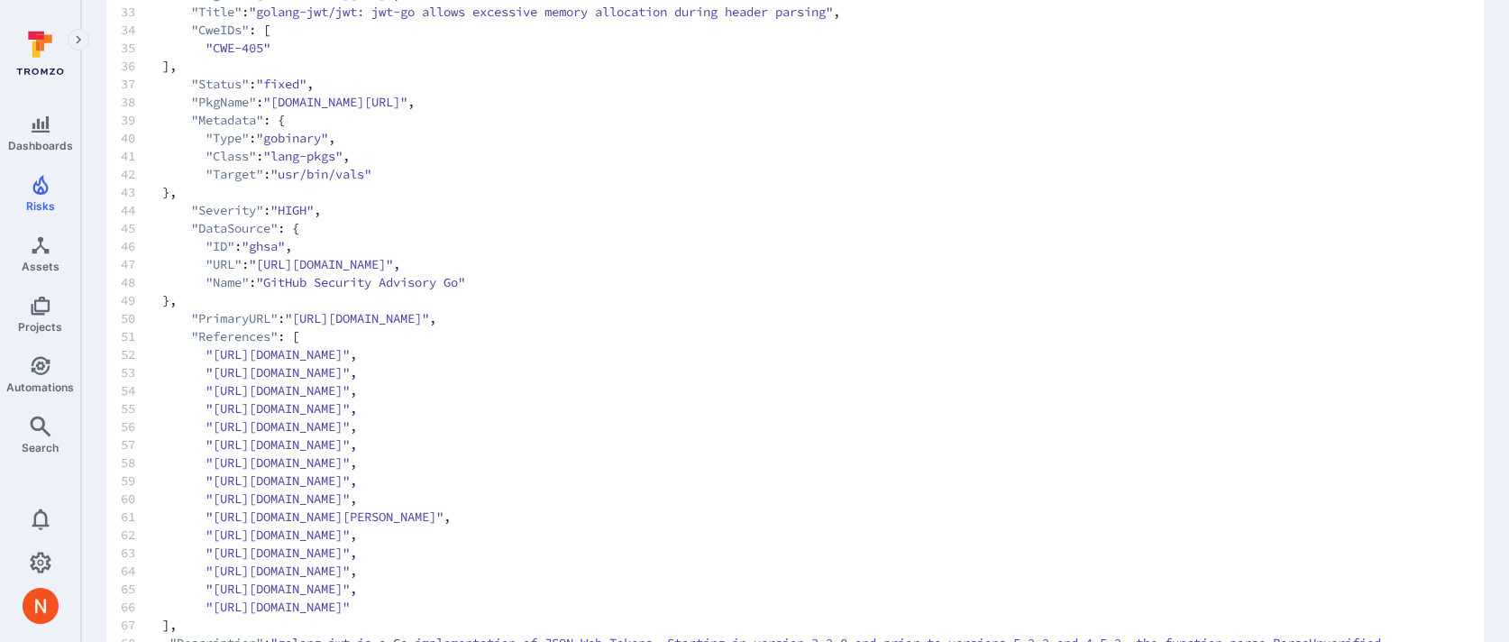
scroll to position [829, 0]
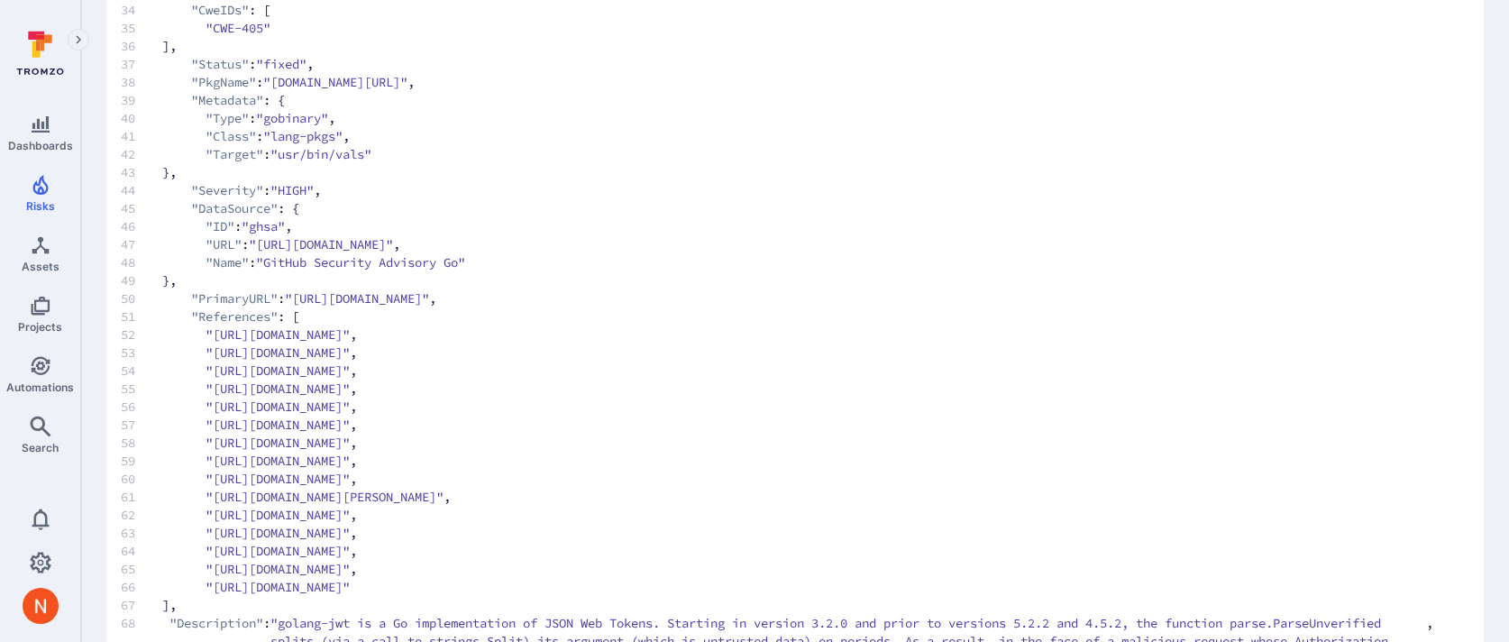
click at [803, 188] on span "44 "Severity" : "HIGH" ," at bounding box center [777, 190] width 1313 height 18
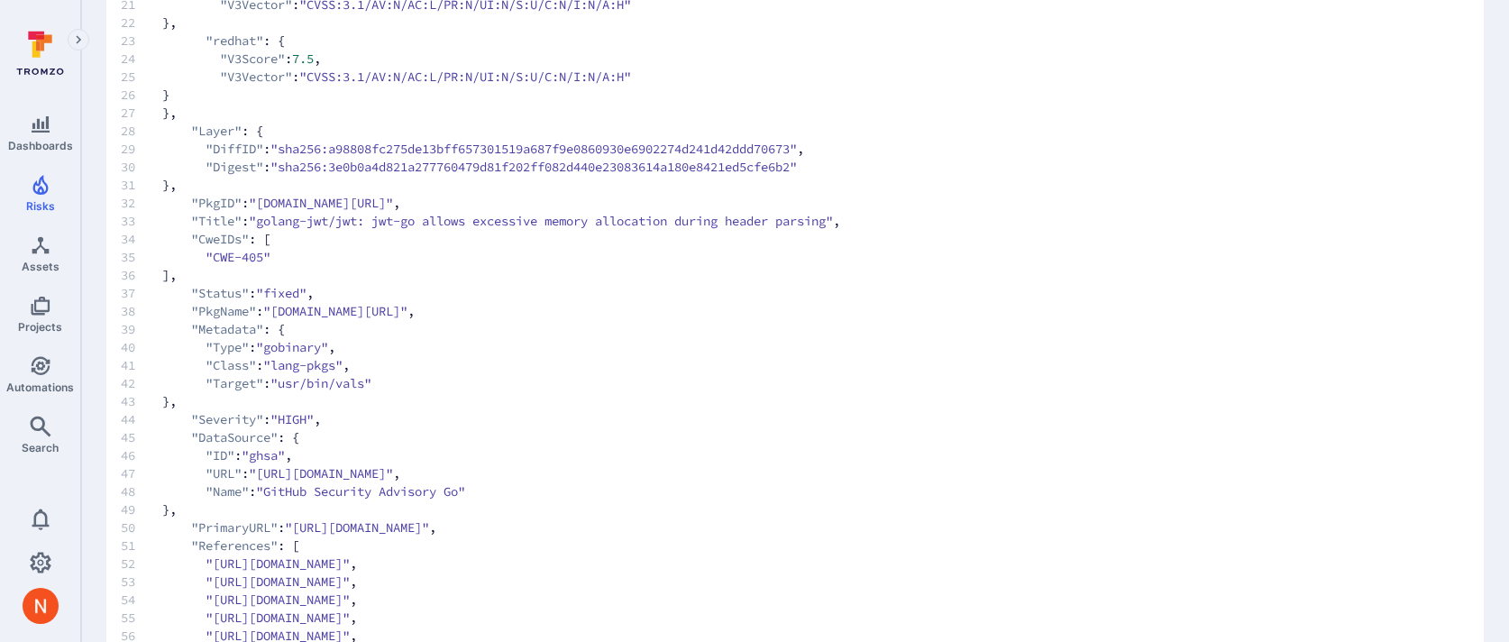
scroll to position [579, 0]
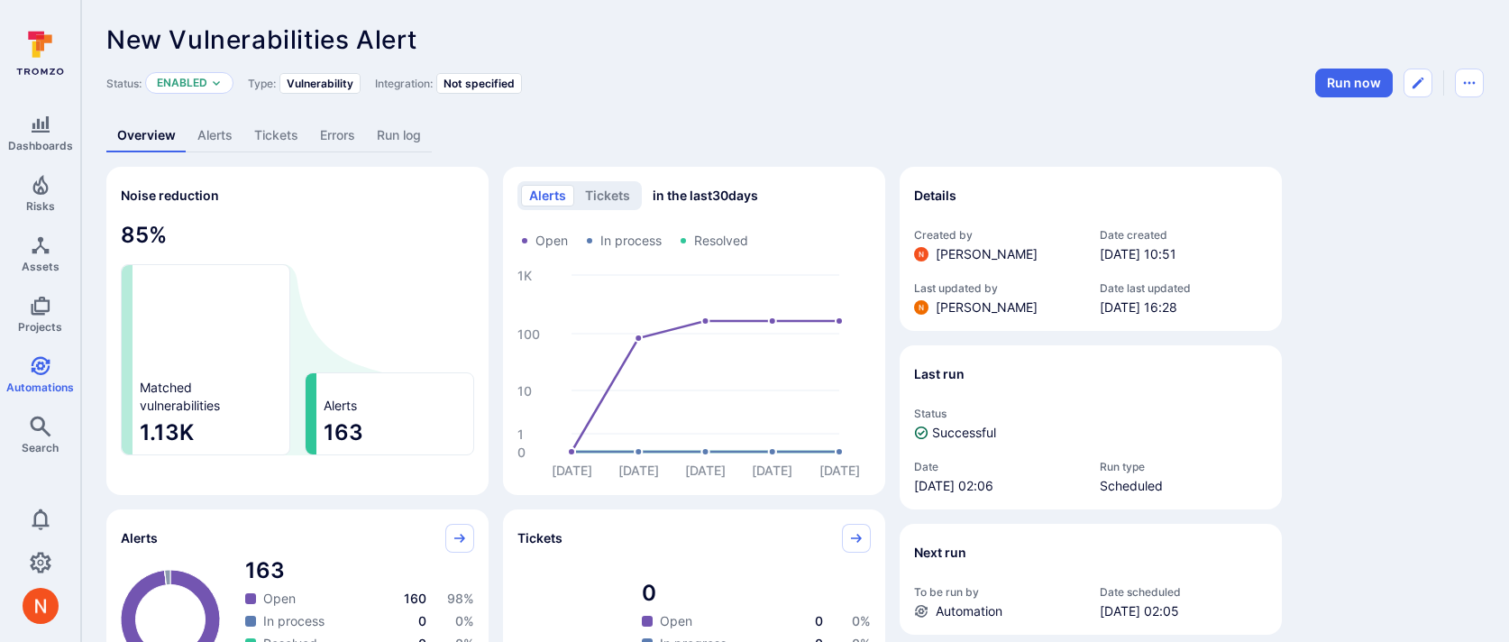
click at [214, 135] on link "Alerts" at bounding box center [215, 135] width 57 height 33
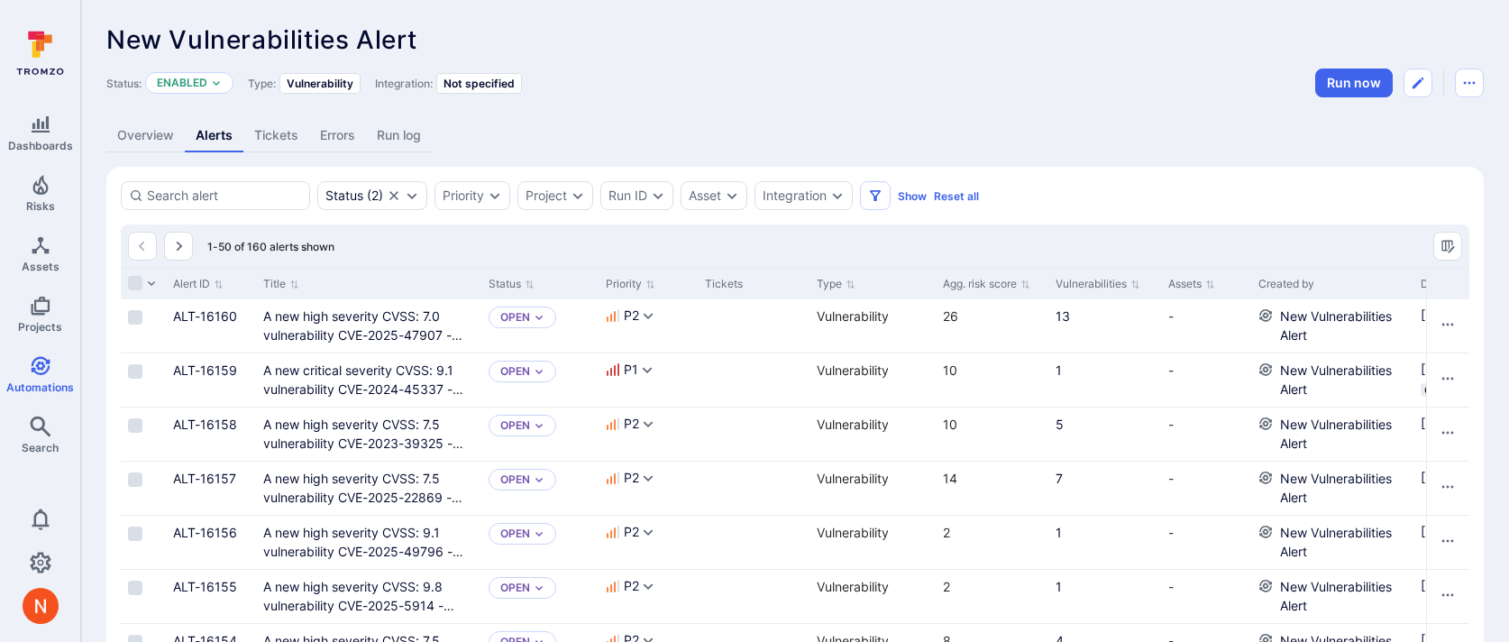
click at [312, 326] on link "A new high severity CVSS: 7.0 vulnerability CVE-2025-47907 - stdlib has been id…" at bounding box center [362, 344] width 199 height 72
